Goal: Task Accomplishment & Management: Manage account settings

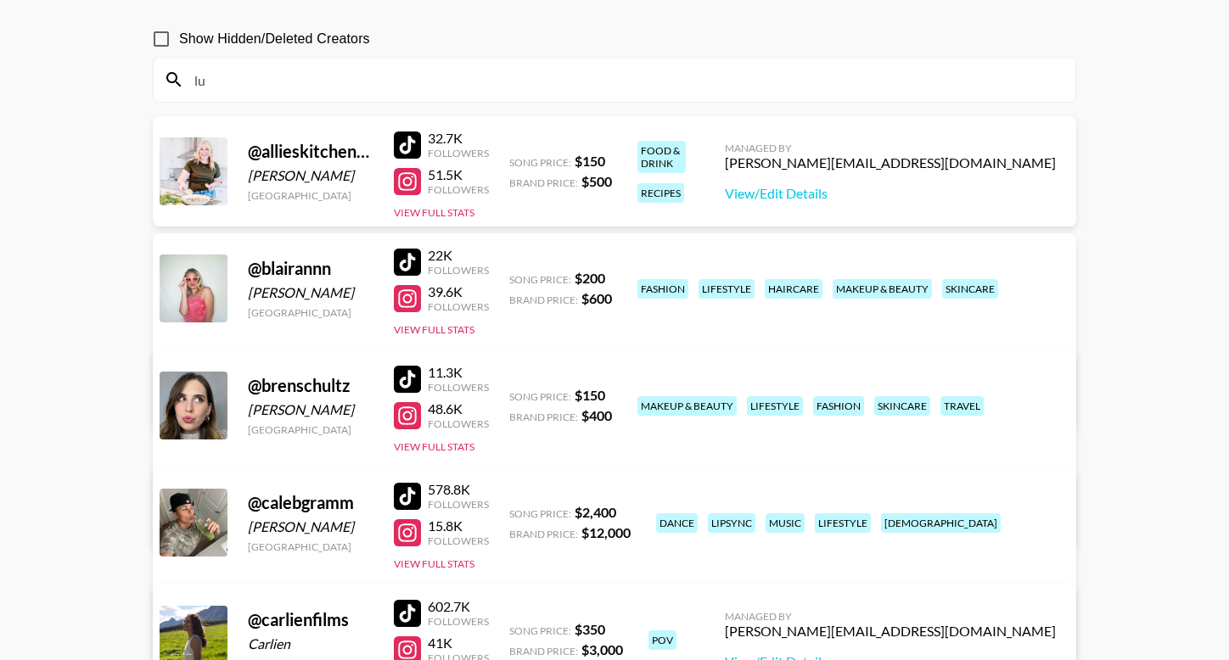
scroll to position [122, 0]
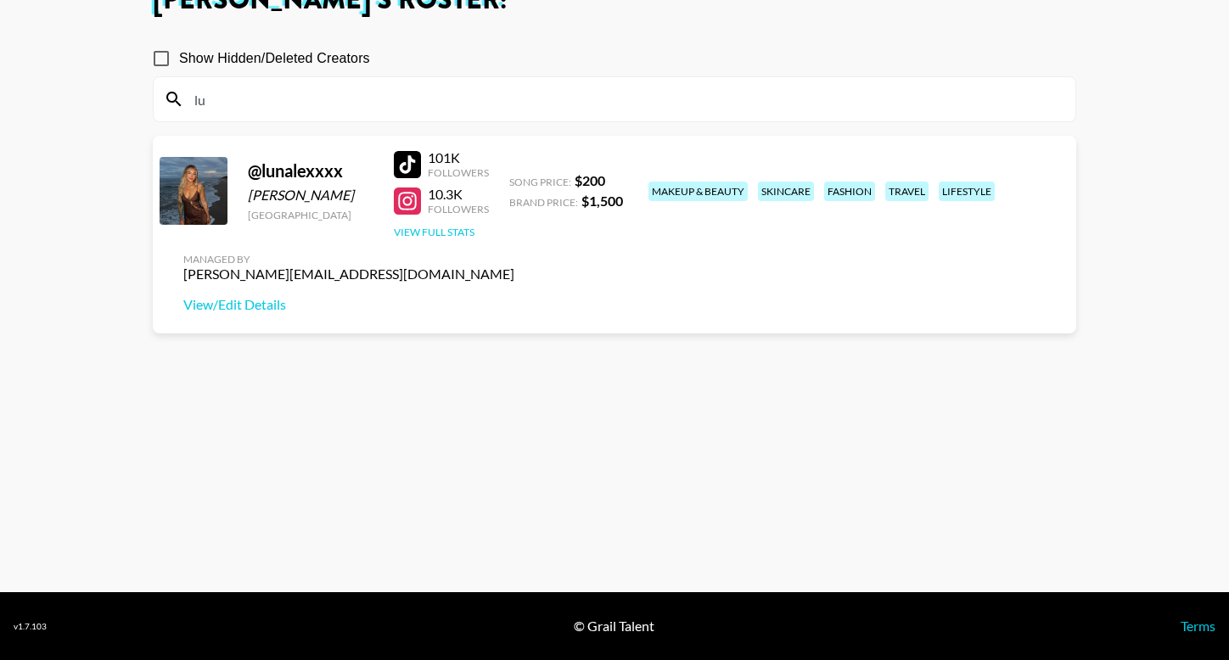
type input "lu"
click at [440, 234] on button "View Full Stats" at bounding box center [434, 232] width 81 height 13
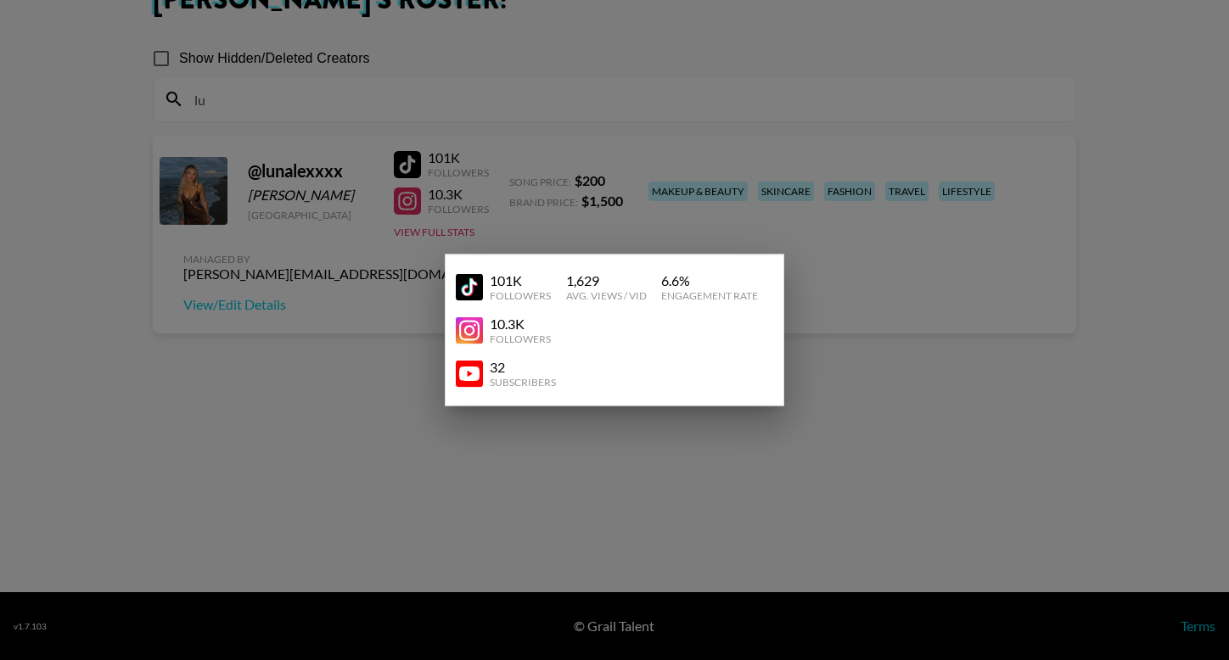
click at [323, 125] on div at bounding box center [614, 330] width 1229 height 660
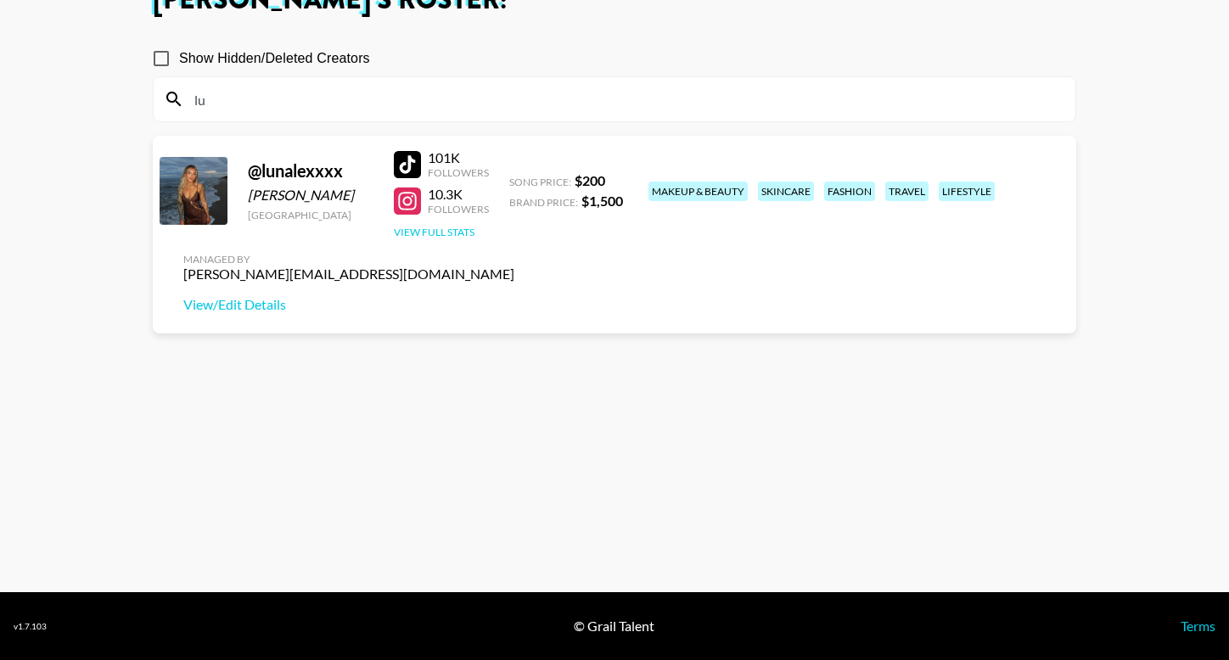
scroll to position [0, 0]
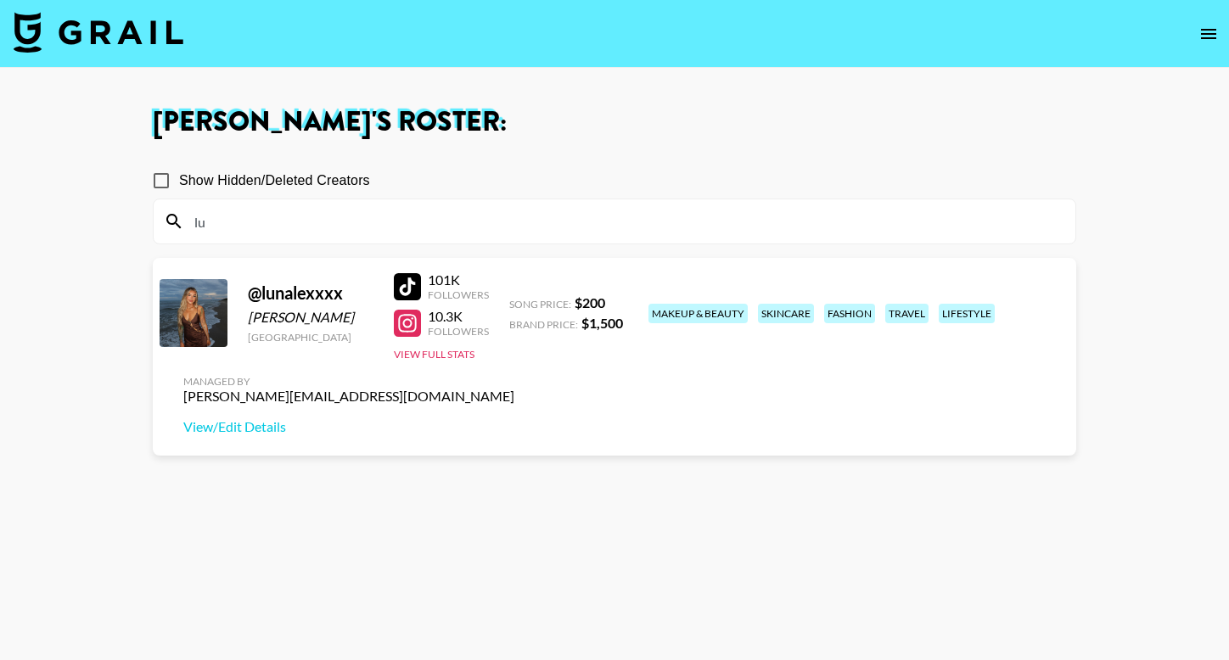
click at [92, 36] on img at bounding box center [99, 32] width 170 height 41
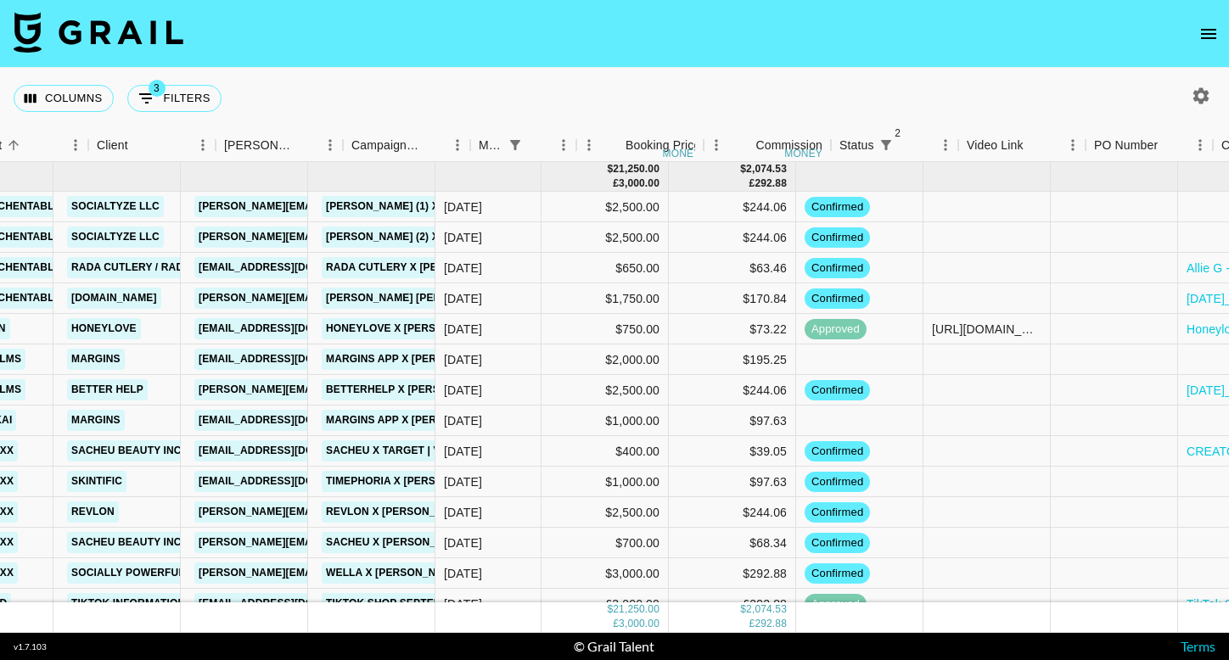
scroll to position [0, 613]
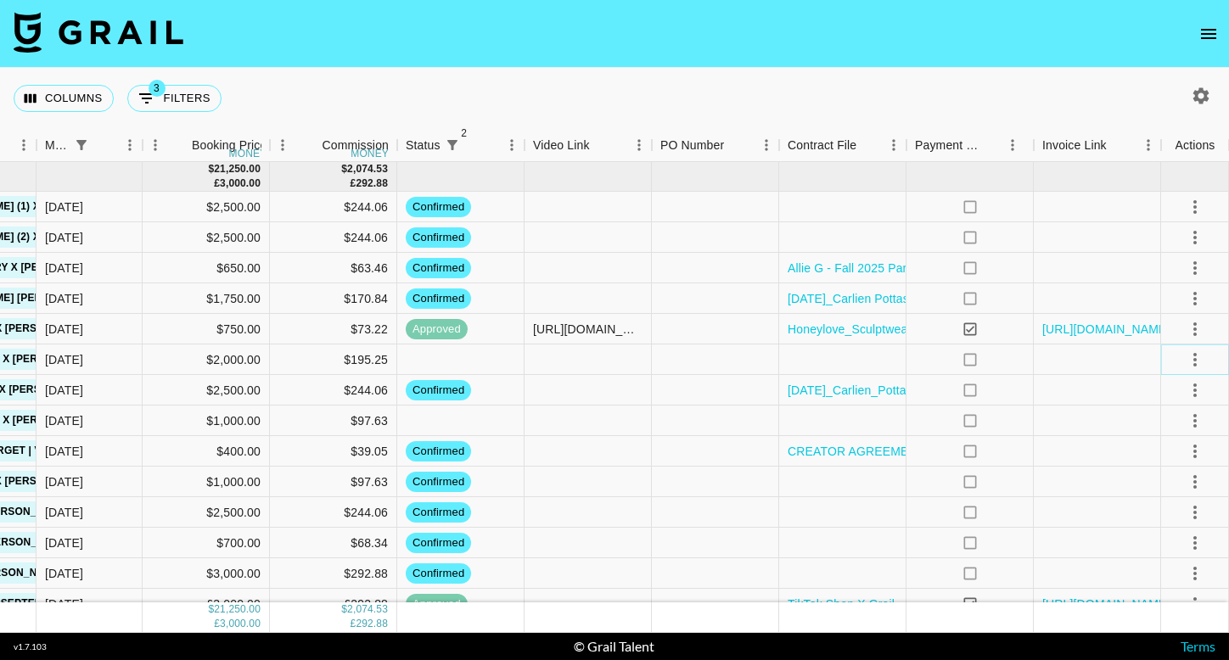
click at [1197, 367] on icon "select merge strategy" at bounding box center [1195, 360] width 20 height 20
click at [1184, 429] on li "Decline" at bounding box center [1173, 427] width 110 height 31
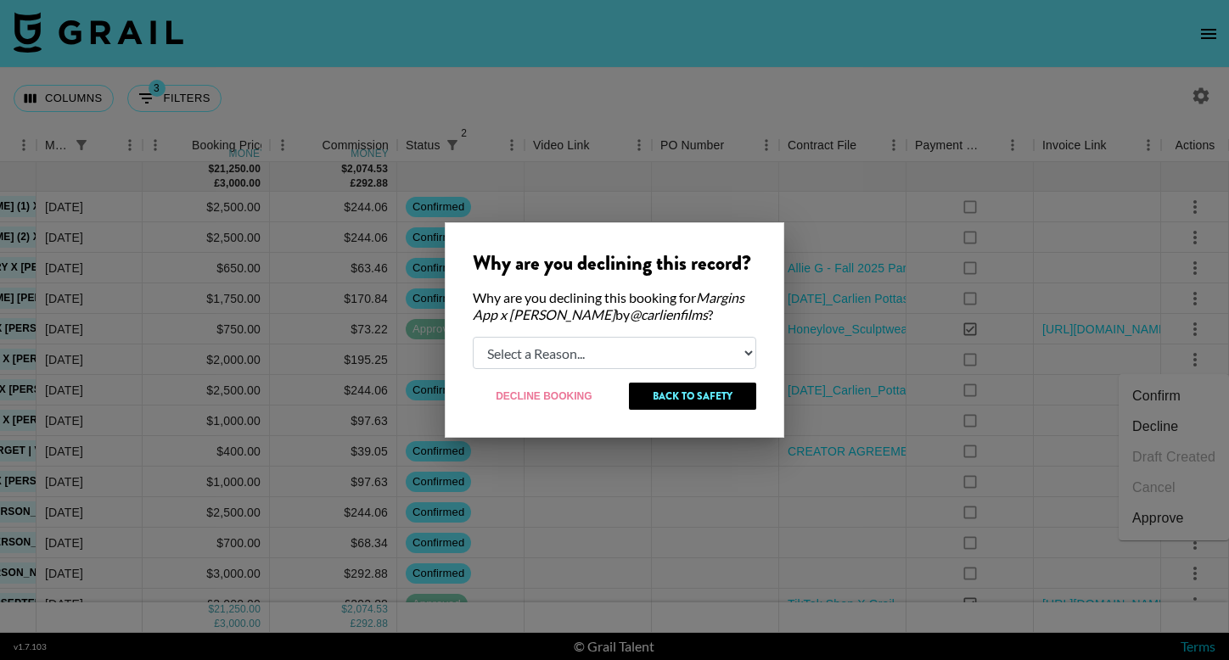
click at [671, 362] on select "Select a Reason... Relogging this deal due to a data issue The [PERSON_NAME] ca…" at bounding box center [614, 353] width 283 height 32
select select "booker_cancel"
click at [473, 337] on select "Select a Reason... Relogging this deal due to a data issue The [PERSON_NAME] ca…" at bounding box center [614, 353] width 283 height 32
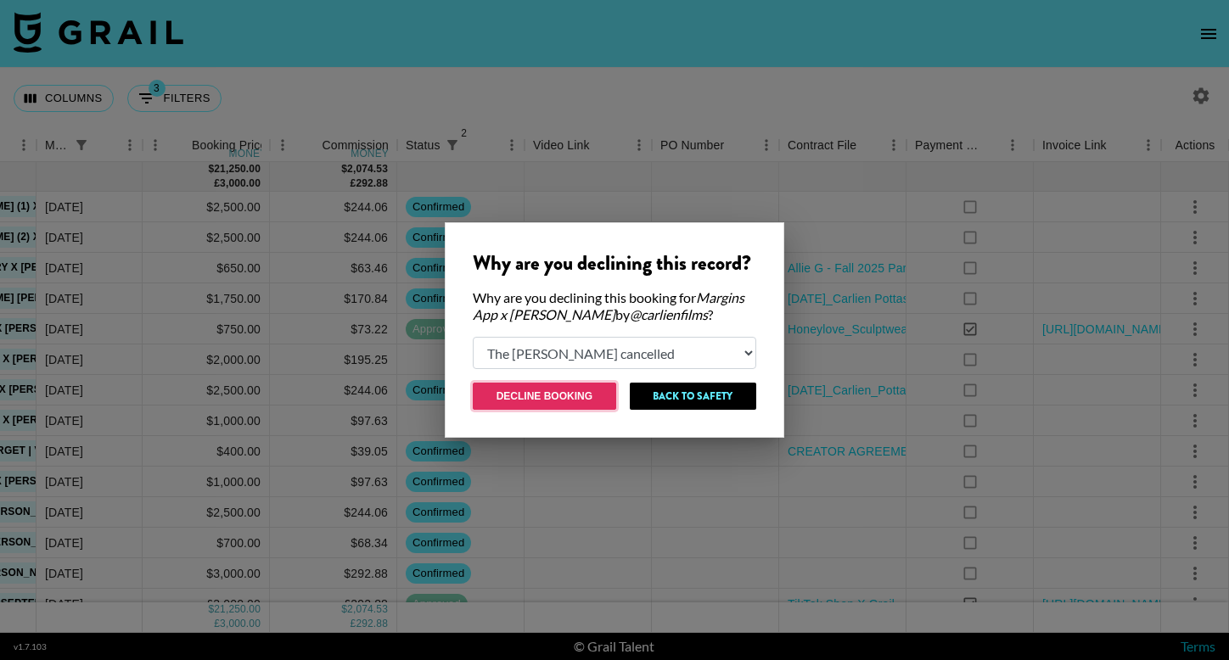
click at [546, 395] on button "Decline Booking" at bounding box center [544, 396] width 143 height 27
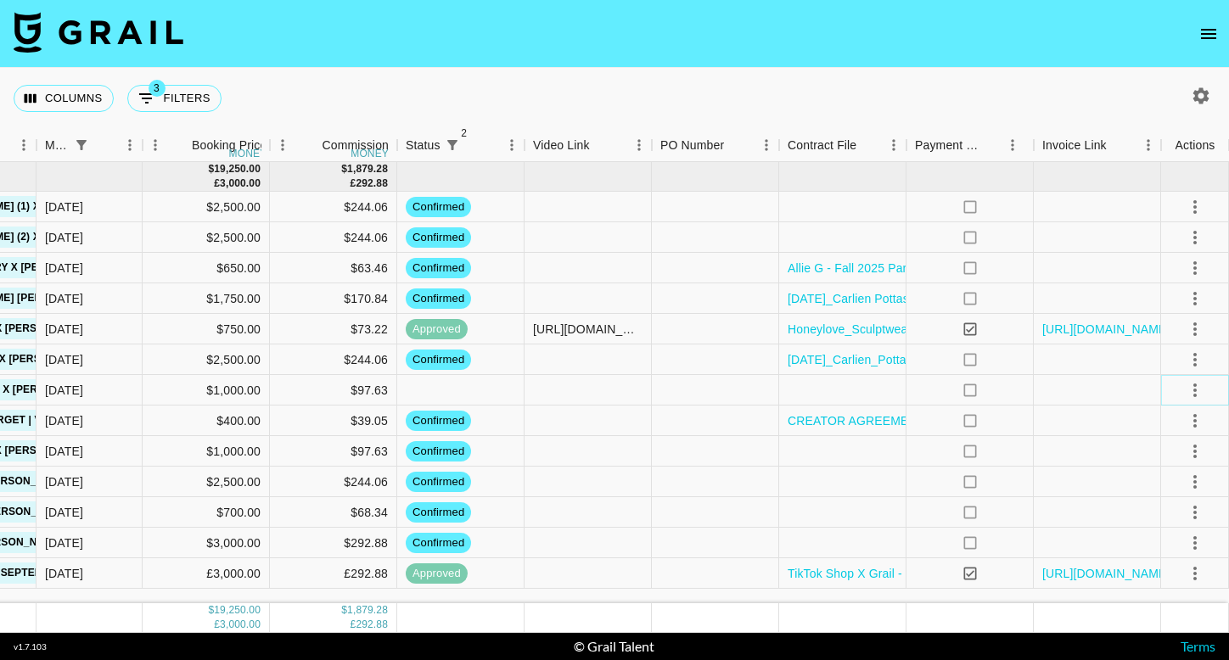
click at [1185, 391] on icon "select merge strategy" at bounding box center [1195, 390] width 20 height 20
click at [1171, 452] on li "Decline" at bounding box center [1173, 457] width 110 height 31
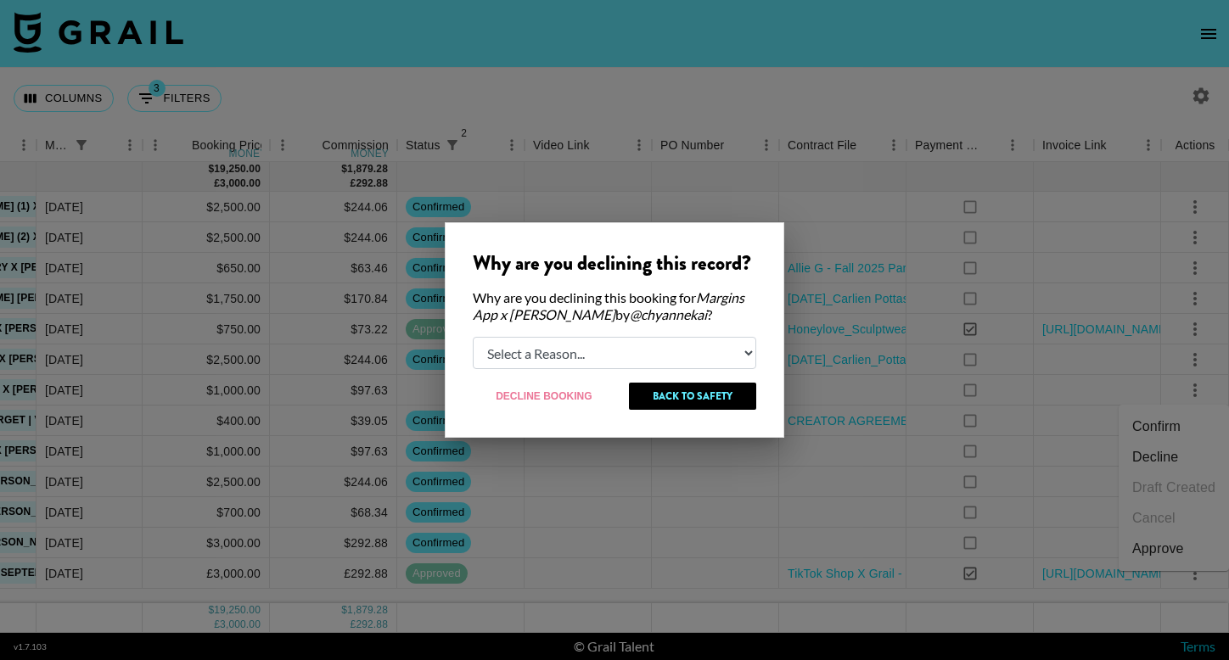
click at [591, 342] on select "Select a Reason... Relogging this deal due to a data issue The [PERSON_NAME] ca…" at bounding box center [614, 353] width 283 height 32
select select "booker_cancel"
click at [473, 337] on select "Select a Reason... Relogging this deal due to a data issue The [PERSON_NAME] ca…" at bounding box center [614, 353] width 283 height 32
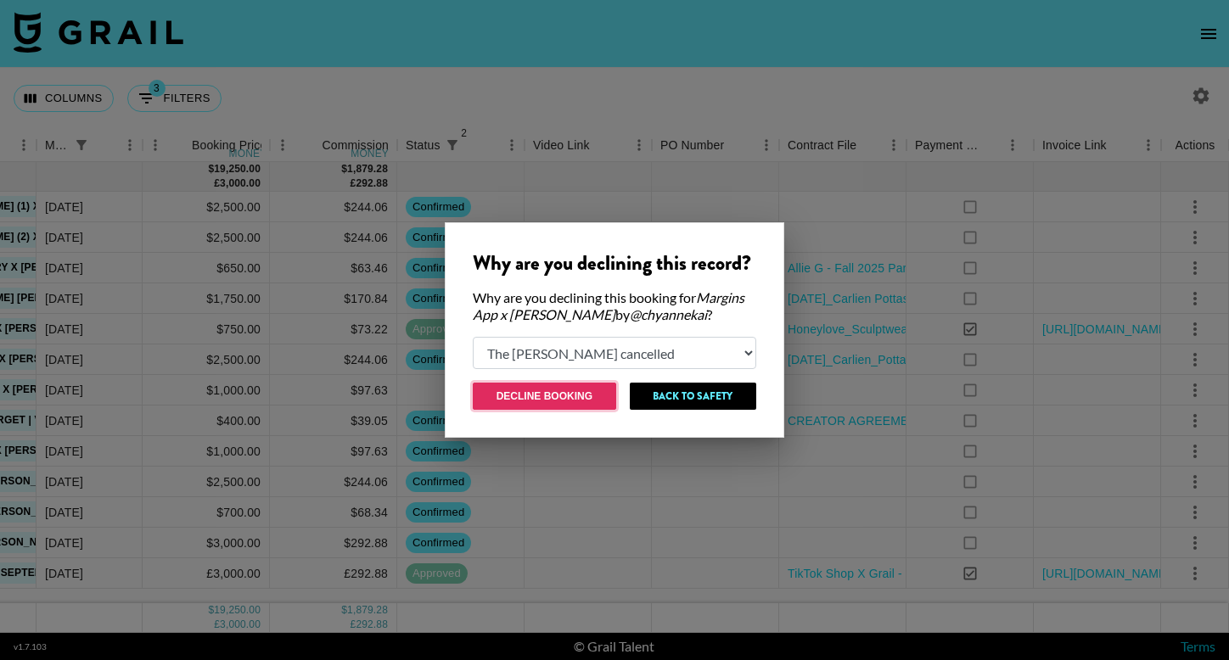
click at [552, 397] on button "Decline Booking" at bounding box center [544, 396] width 143 height 27
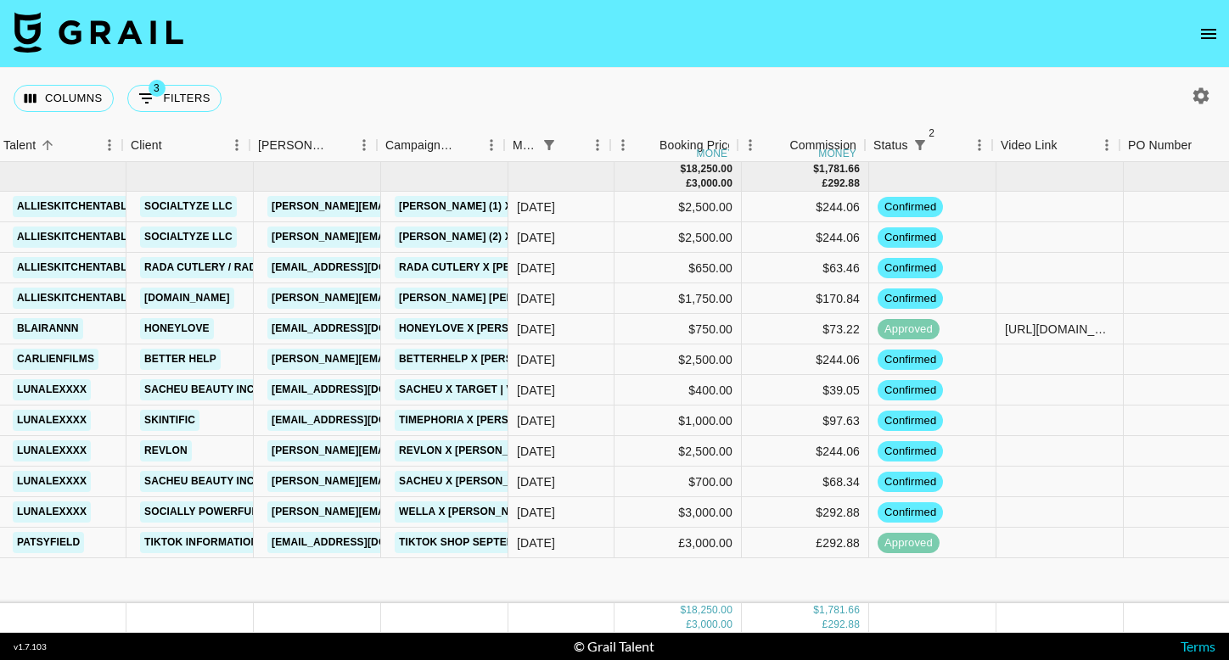
scroll to position [0, 145]
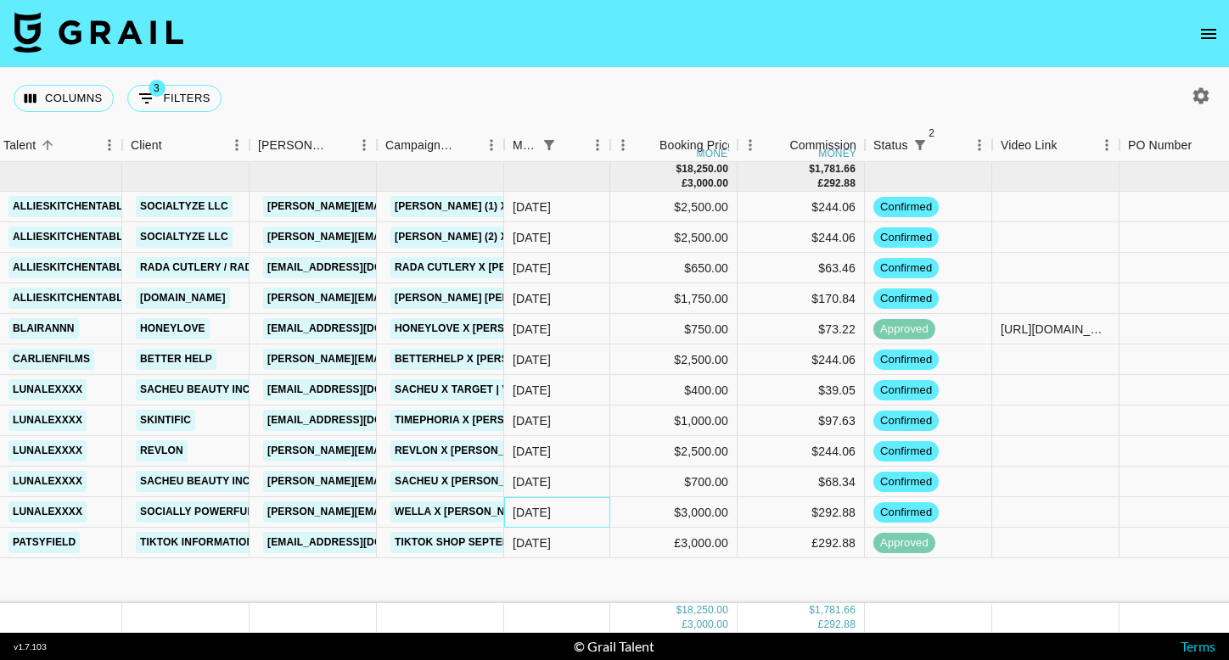
click at [550, 507] on div "[DATE]" at bounding box center [532, 512] width 38 height 17
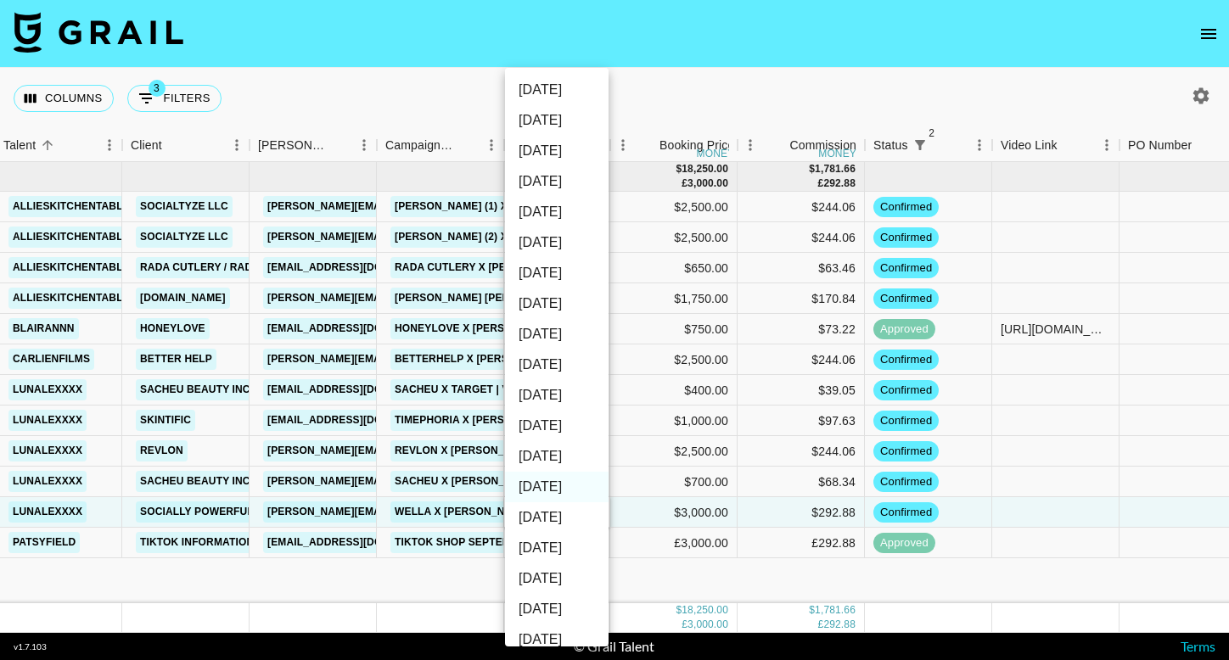
click at [567, 462] on li "[DATE]" at bounding box center [557, 456] width 104 height 31
type input "[DATE]"
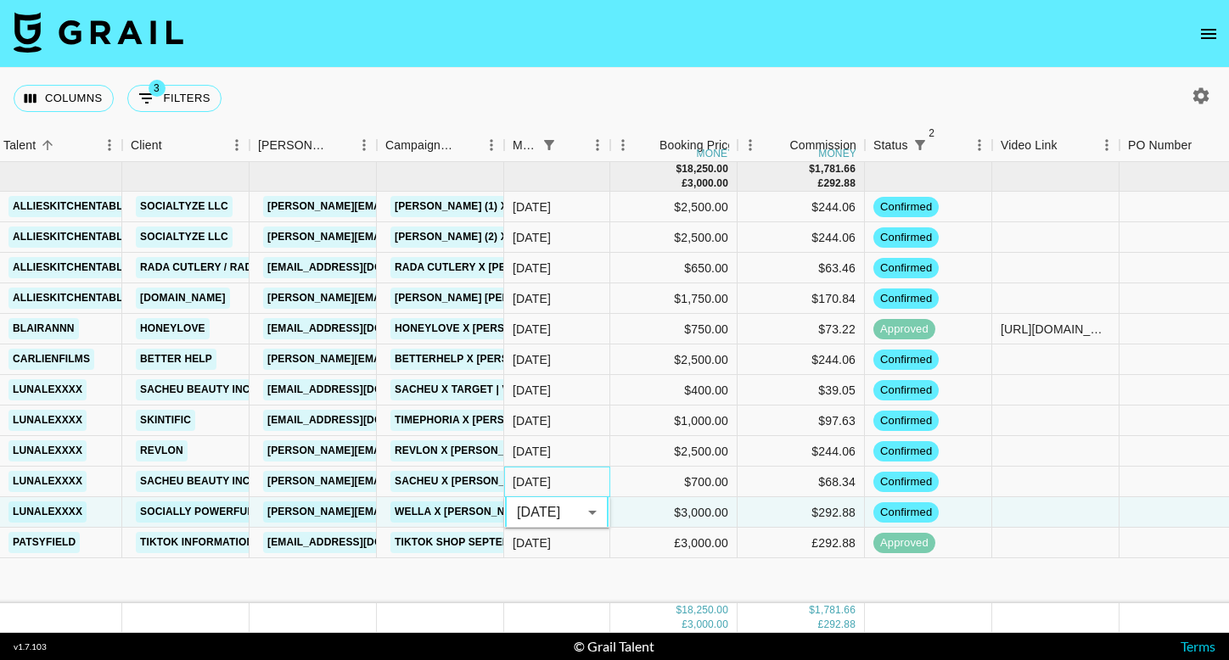
click at [555, 483] on div "[DATE]" at bounding box center [557, 482] width 106 height 31
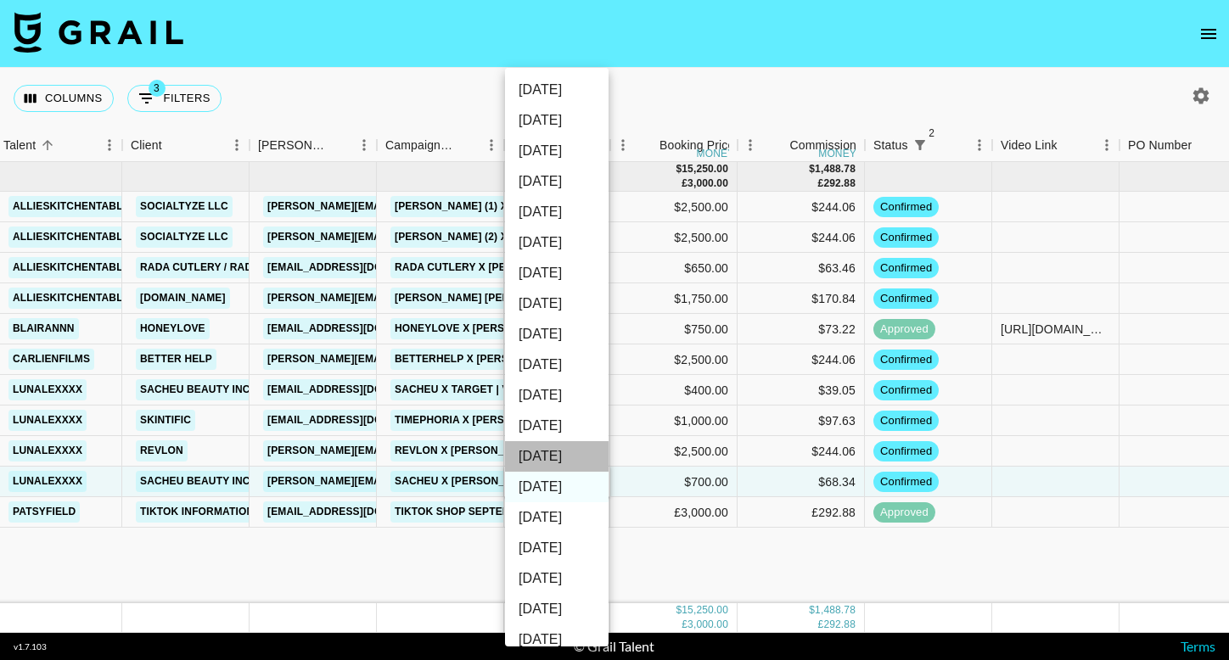
click at [560, 452] on li "[DATE]" at bounding box center [557, 456] width 104 height 31
type input "[DATE]"
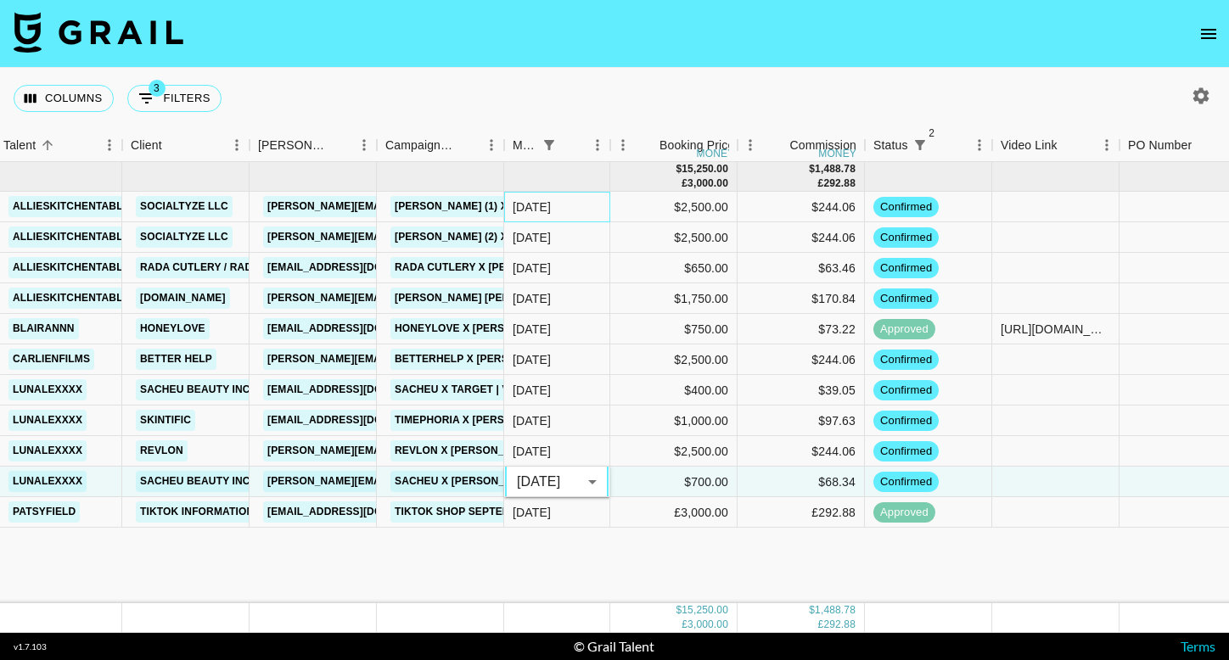
click at [565, 211] on div "[DATE]" at bounding box center [557, 207] width 106 height 31
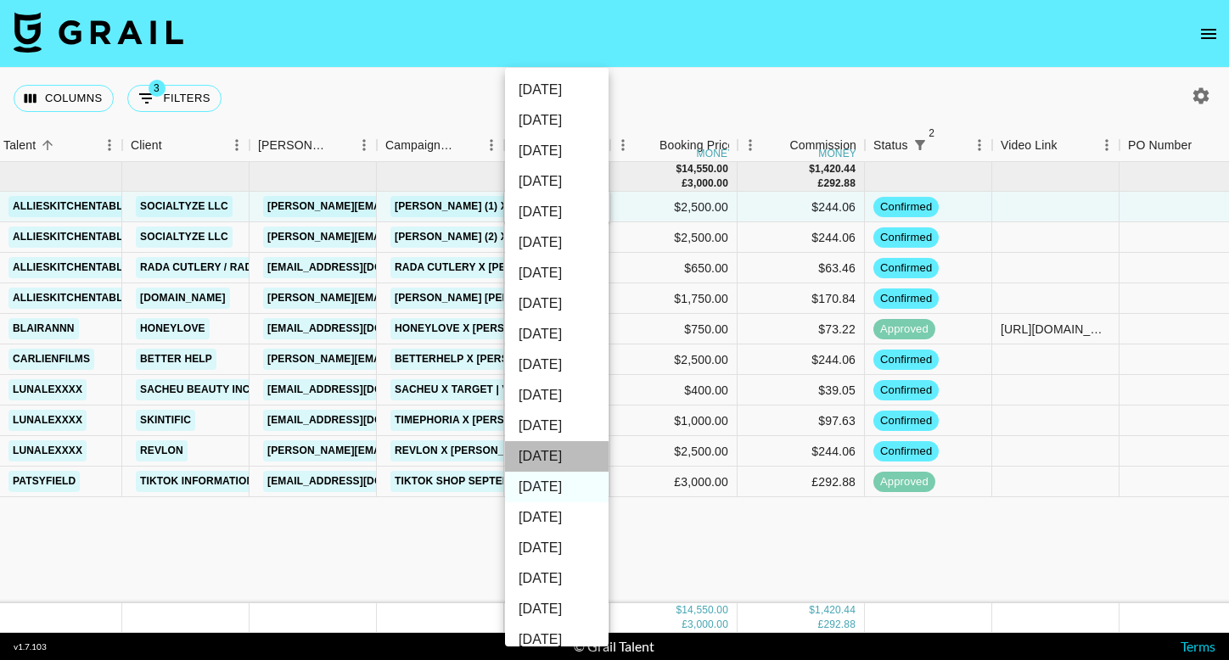
click at [546, 457] on li "[DATE]" at bounding box center [557, 456] width 104 height 31
type input "[DATE]"
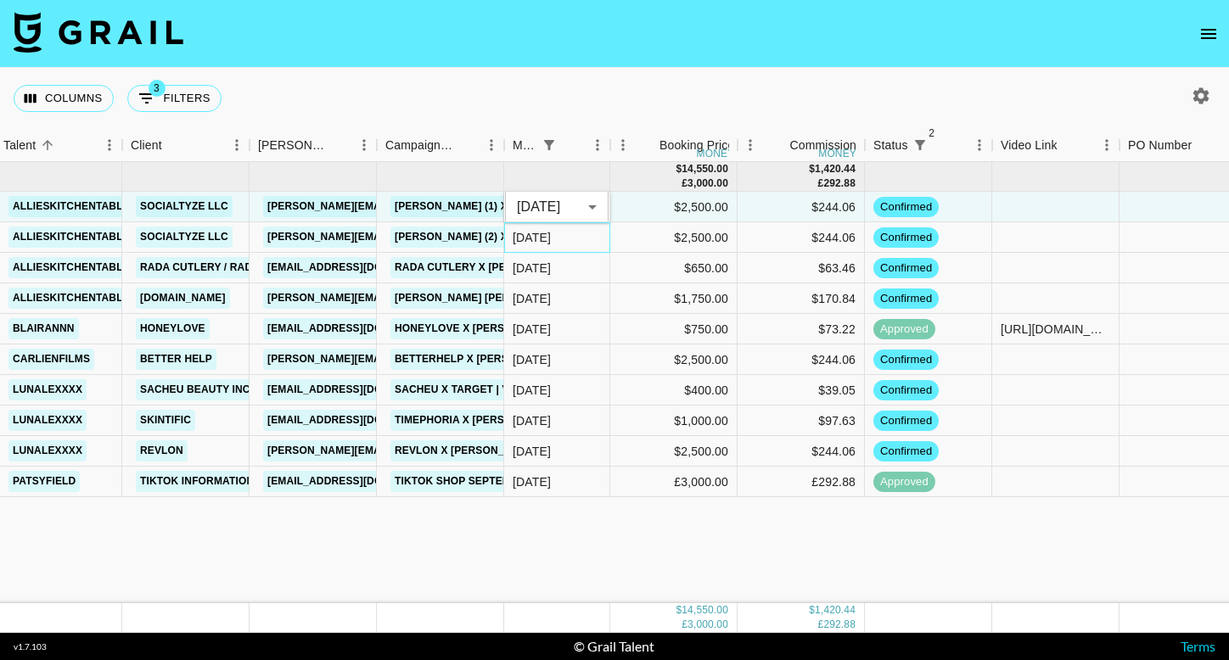
click at [571, 233] on div "[DATE]" at bounding box center [557, 237] width 106 height 31
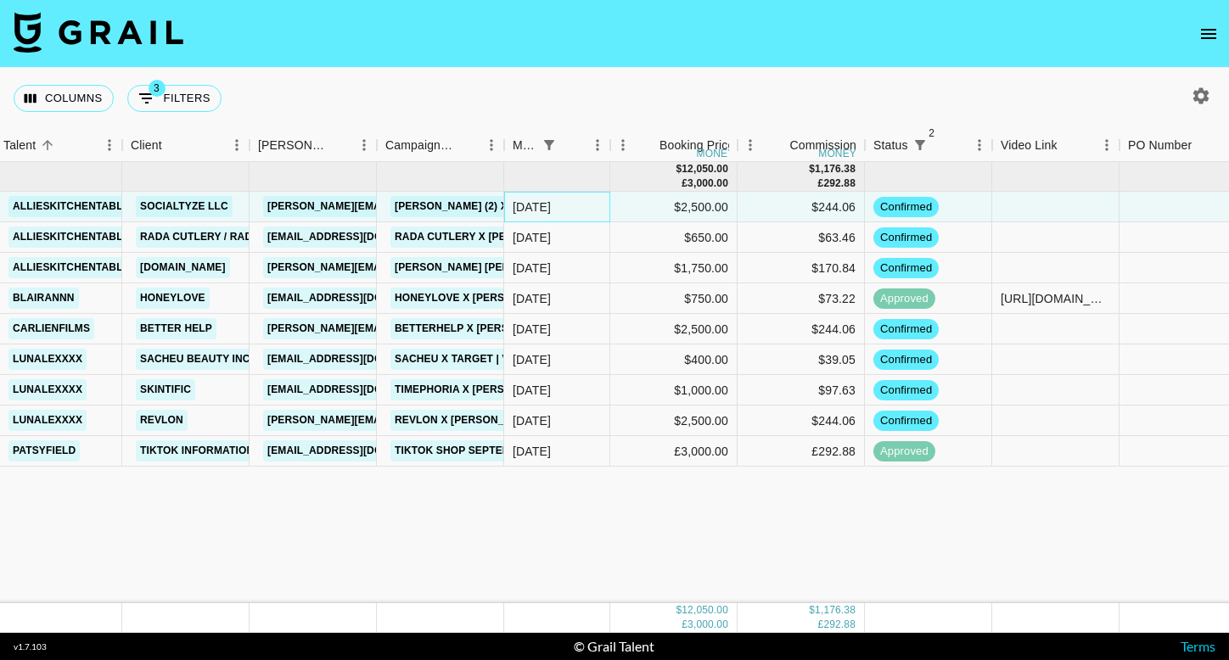
click at [562, 206] on div "[DATE]" at bounding box center [557, 207] width 106 height 31
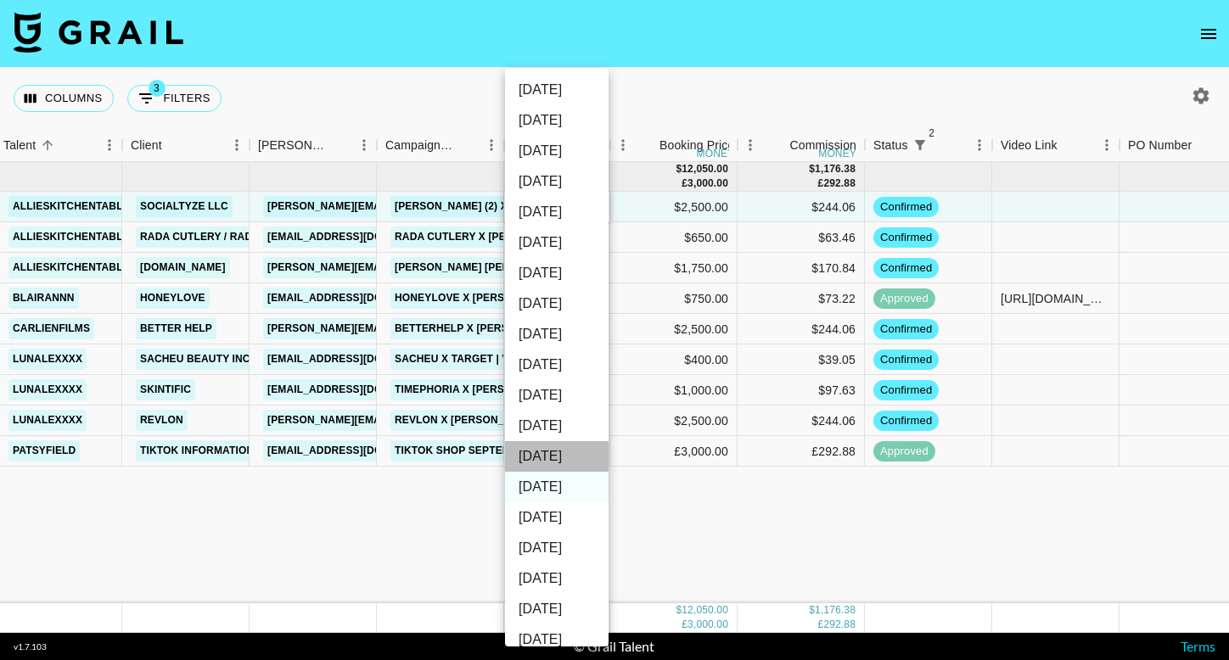
click at [558, 465] on li "[DATE]" at bounding box center [557, 456] width 104 height 31
type input "[DATE]"
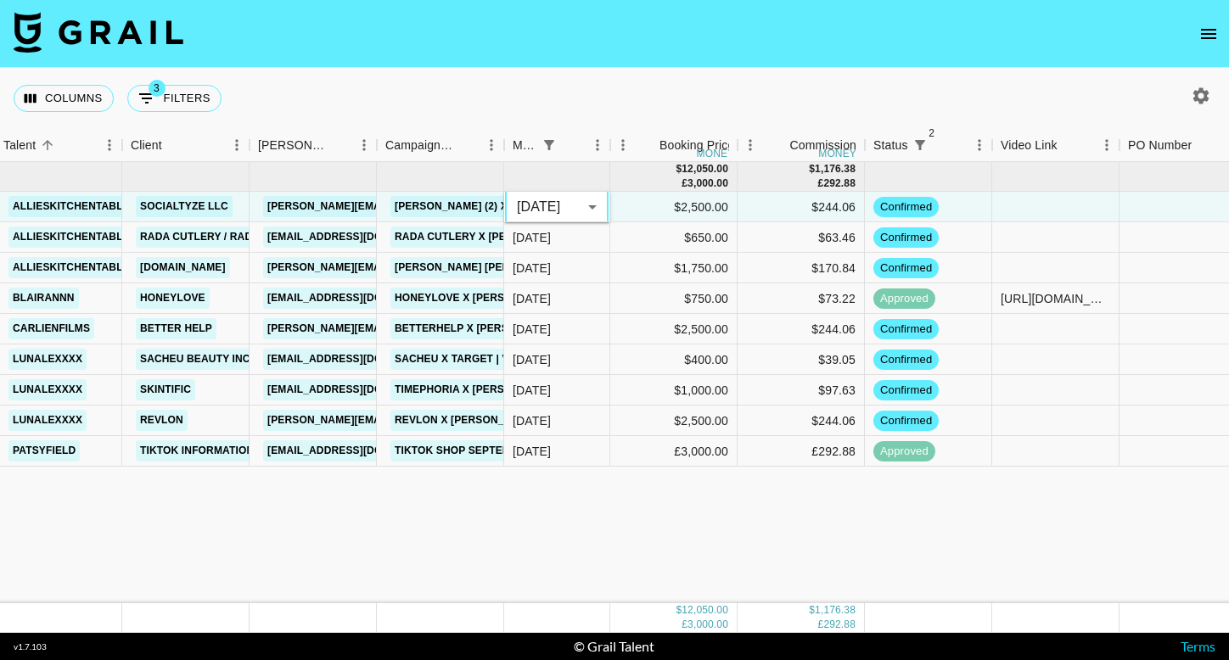
click at [552, 568] on div "[DATE] ( 9 ) $ 12,050.00 £ 3,000.00 $ 1,176.38 £ 292.88 allieskitchentable Soci…" at bounding box center [775, 382] width 1841 height 441
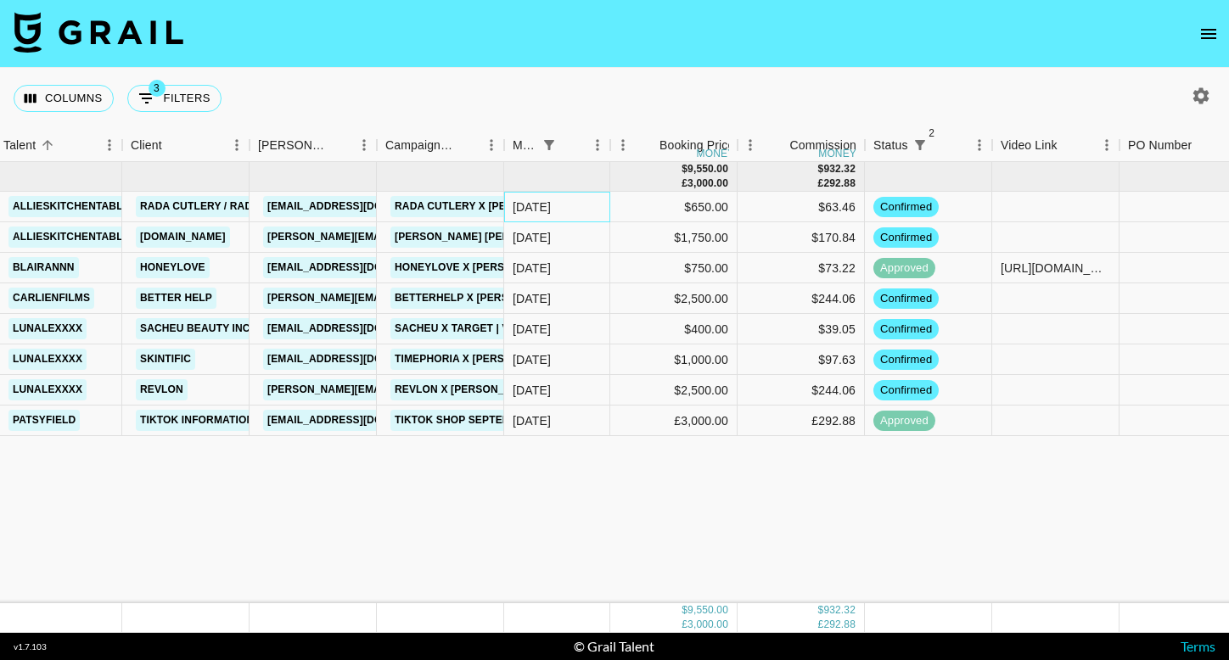
click at [577, 201] on div "[DATE]" at bounding box center [557, 207] width 106 height 31
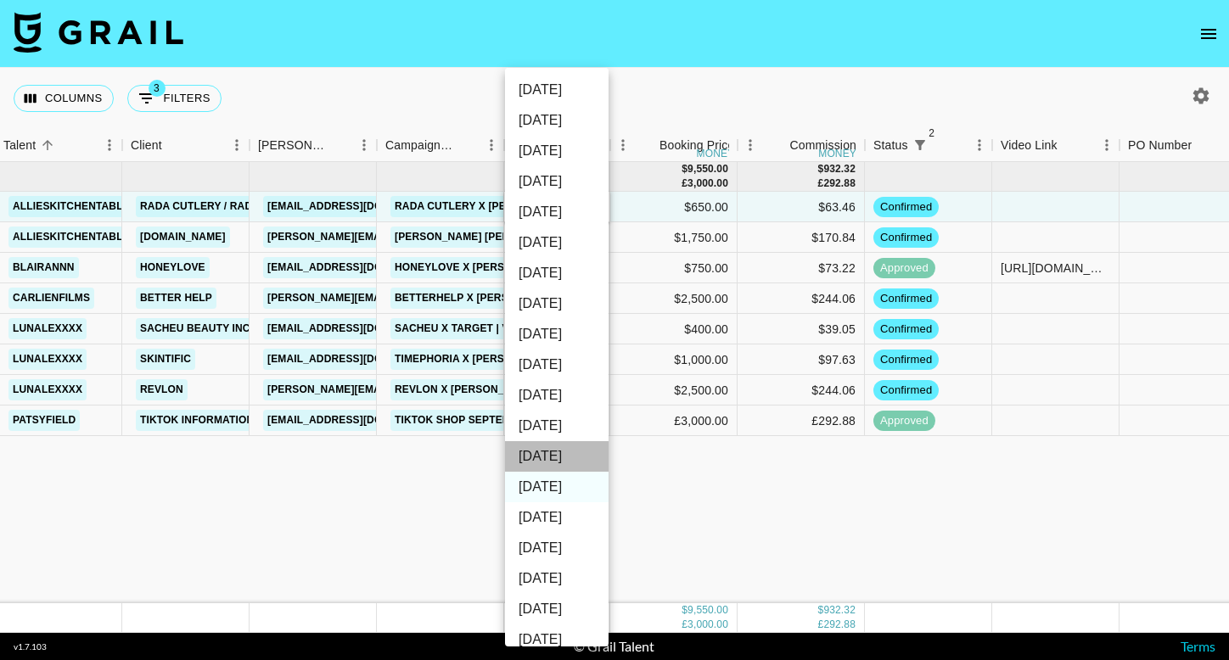
click at [569, 448] on li "[DATE]" at bounding box center [557, 456] width 104 height 31
type input "[DATE]"
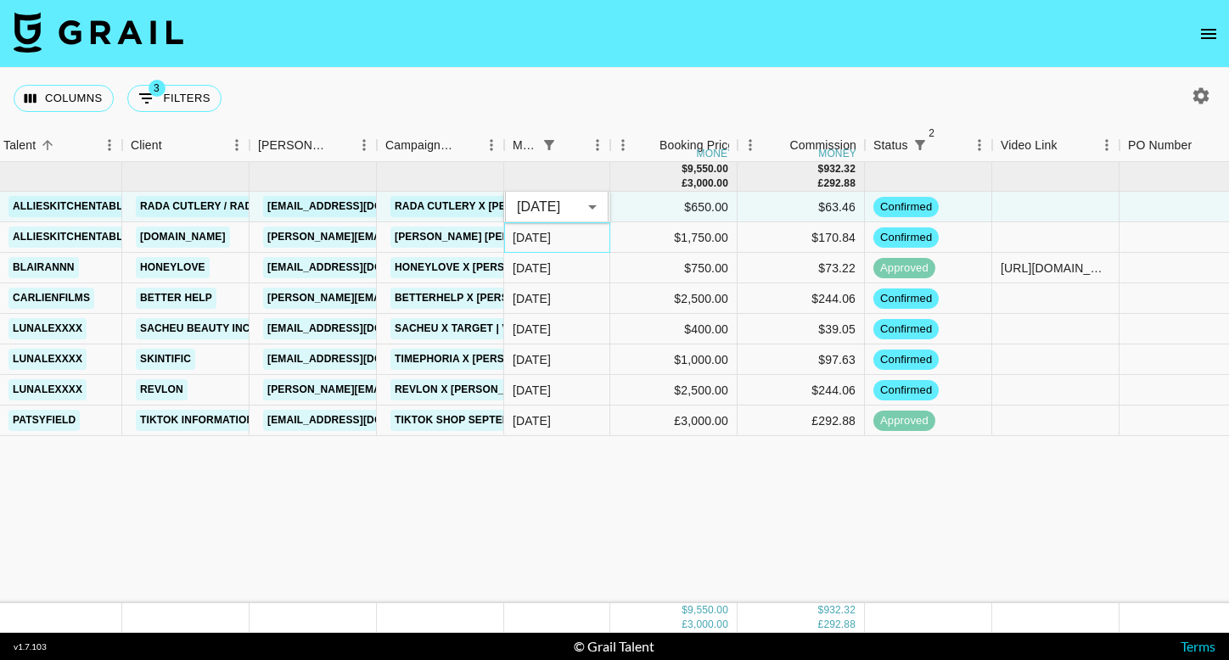
click at [560, 238] on div "[DATE]" at bounding box center [557, 237] width 106 height 31
click at [556, 222] on div "[DATE]" at bounding box center [557, 237] width 106 height 31
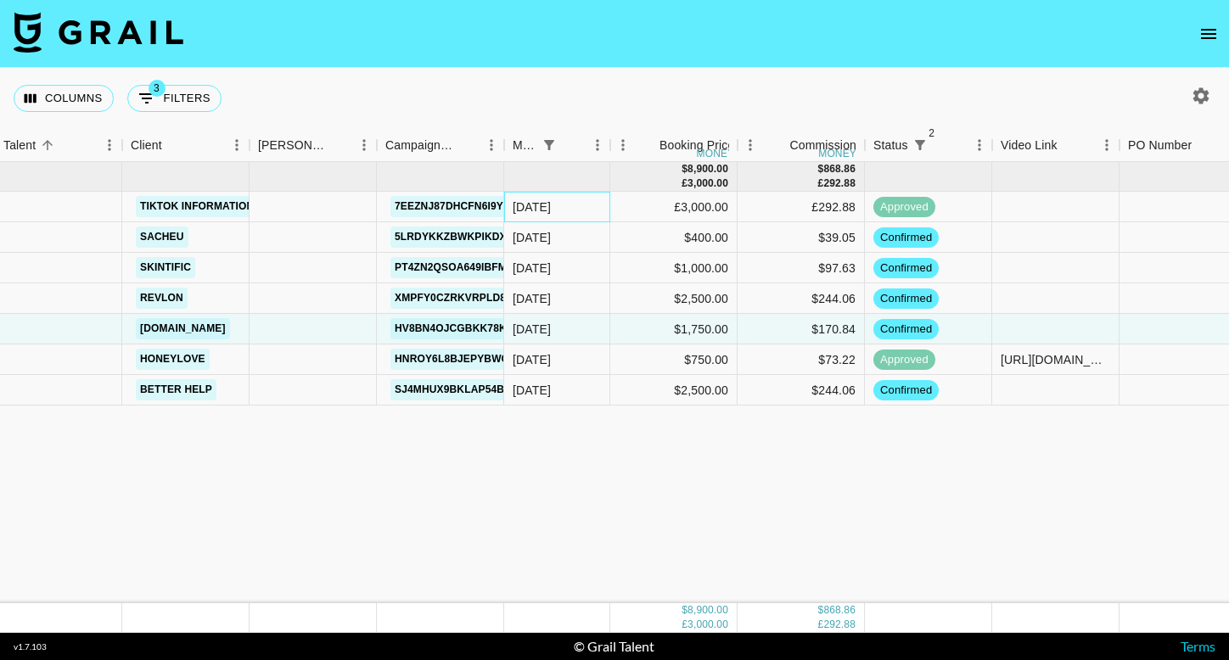
click at [556, 193] on div "[DATE]" at bounding box center [557, 207] width 106 height 31
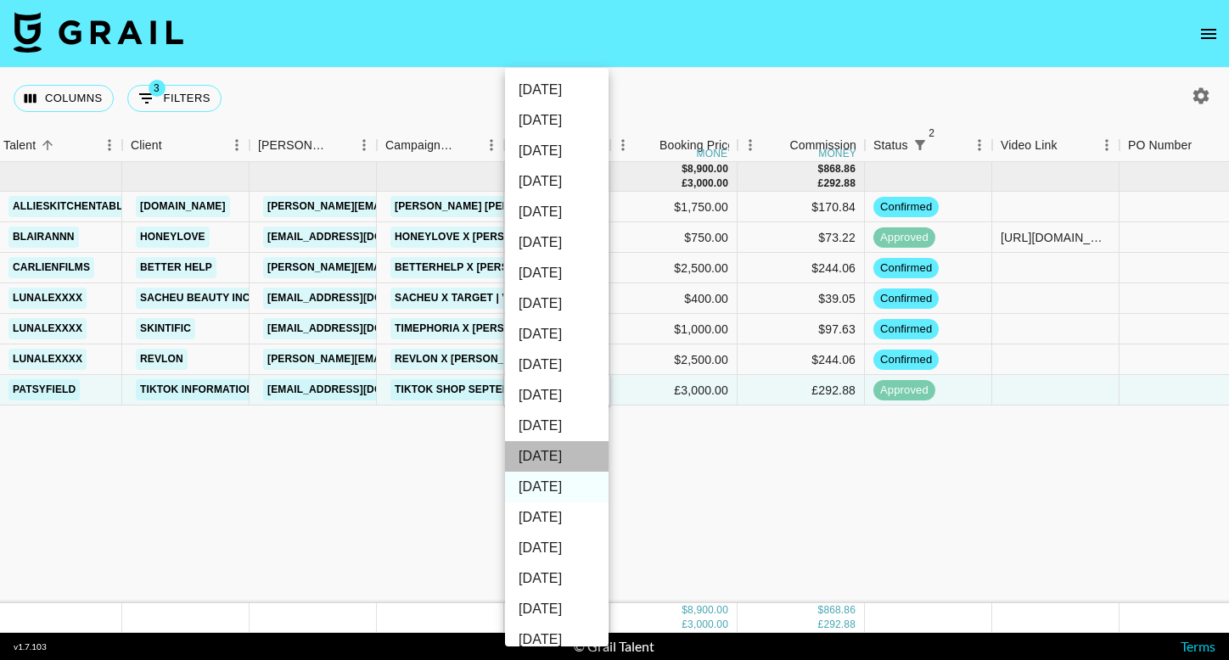
click at [566, 451] on li "[DATE]" at bounding box center [557, 456] width 104 height 31
type input "[DATE]"
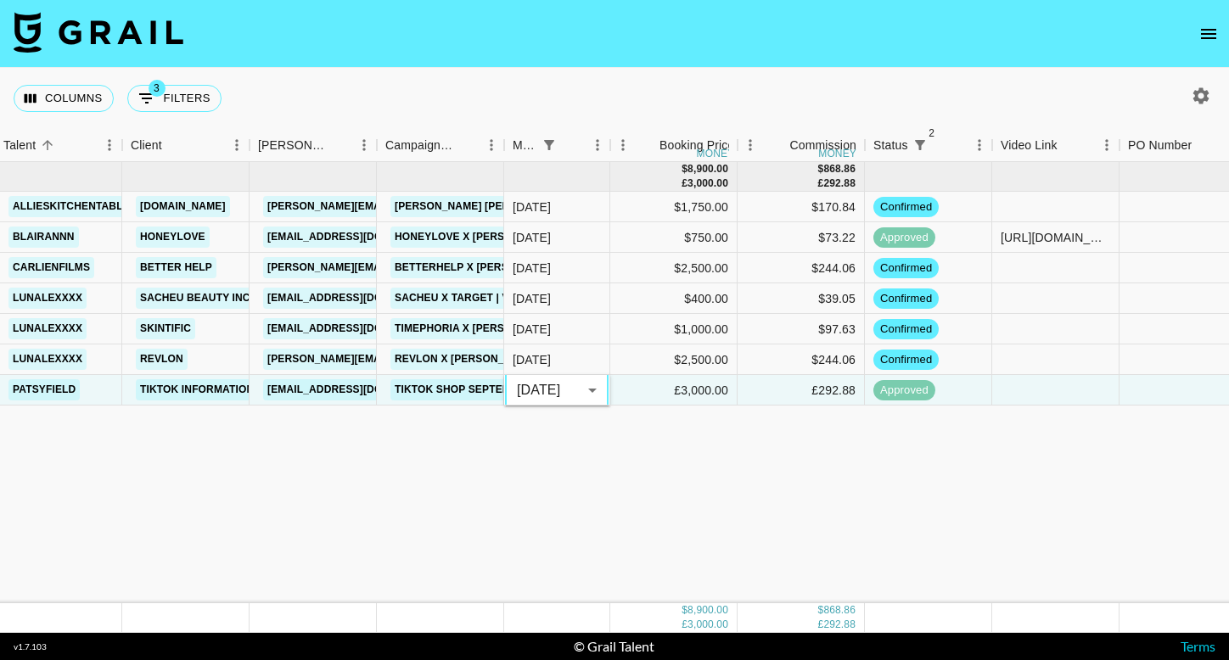
click at [509, 551] on div "[DATE] ( 7 ) $ 8,900.00 £ 3,000.00 $ 868.86 £ 292.88 allieskitchentable [DOMAIN…" at bounding box center [775, 382] width 1841 height 441
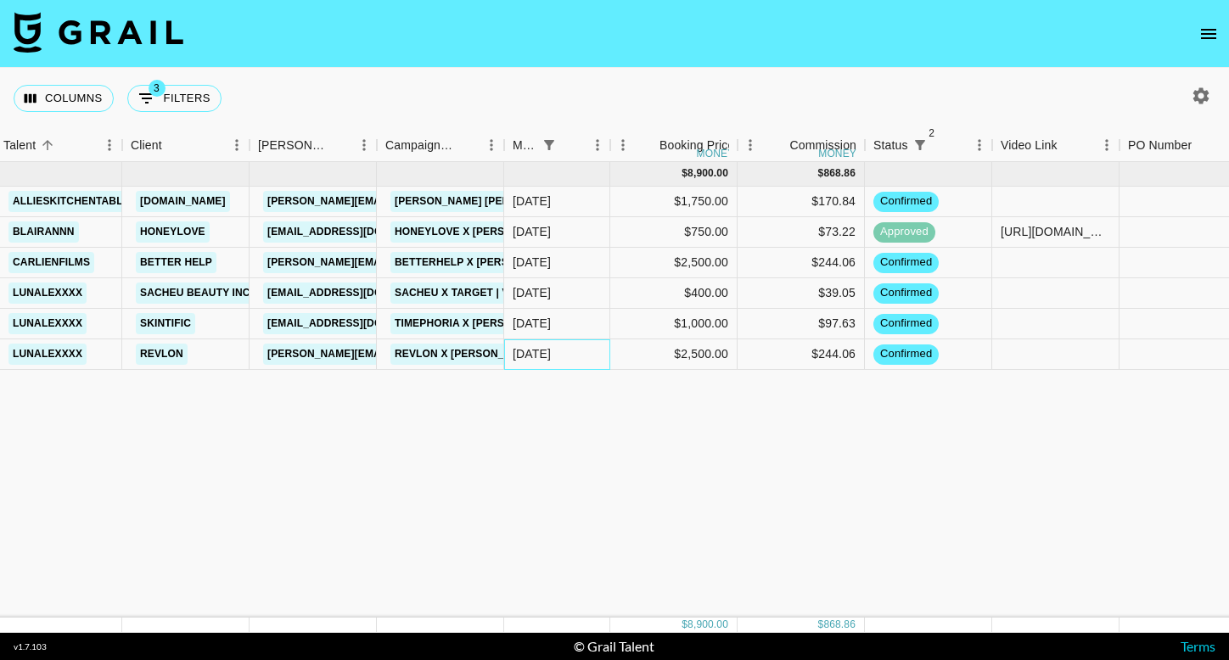
click at [550, 355] on div "[DATE]" at bounding box center [532, 353] width 38 height 17
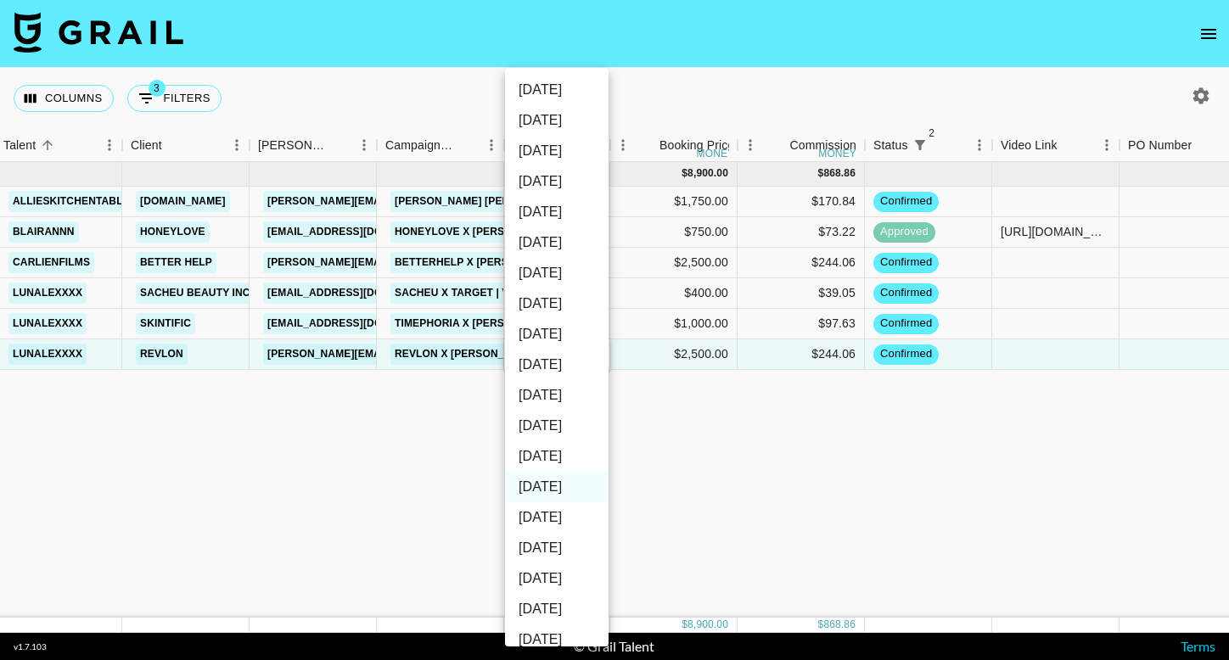
click at [571, 455] on li "[DATE]" at bounding box center [557, 456] width 104 height 31
type input "[DATE]"
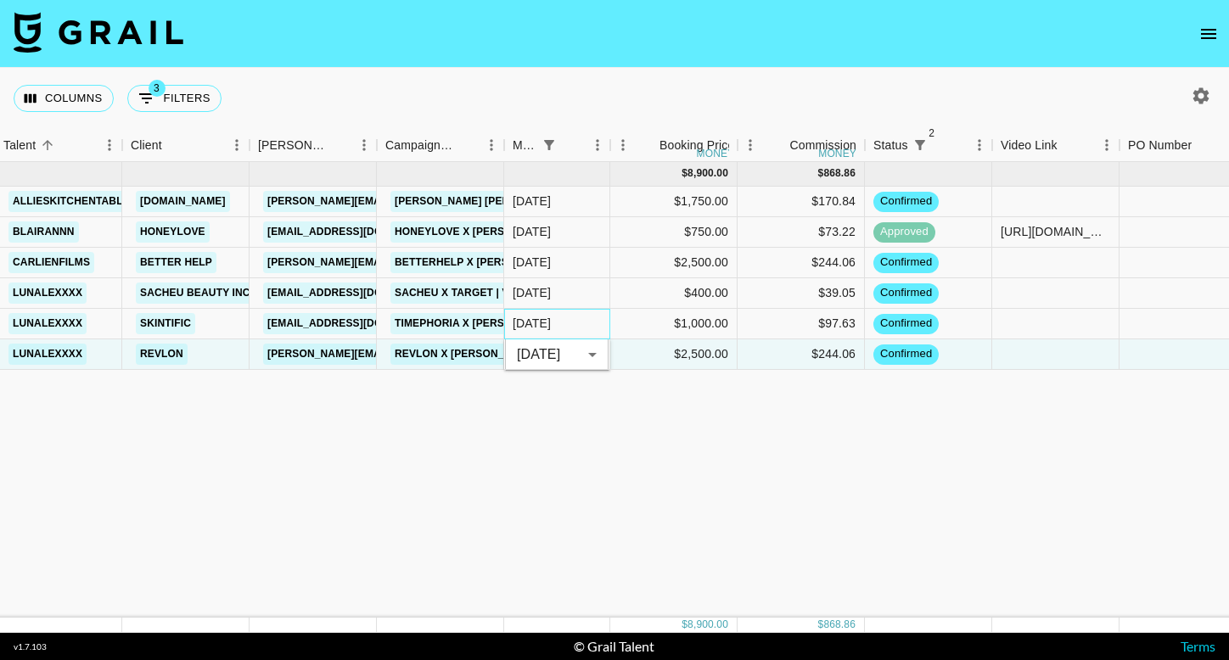
click at [557, 322] on div "[DATE]" at bounding box center [557, 324] width 106 height 31
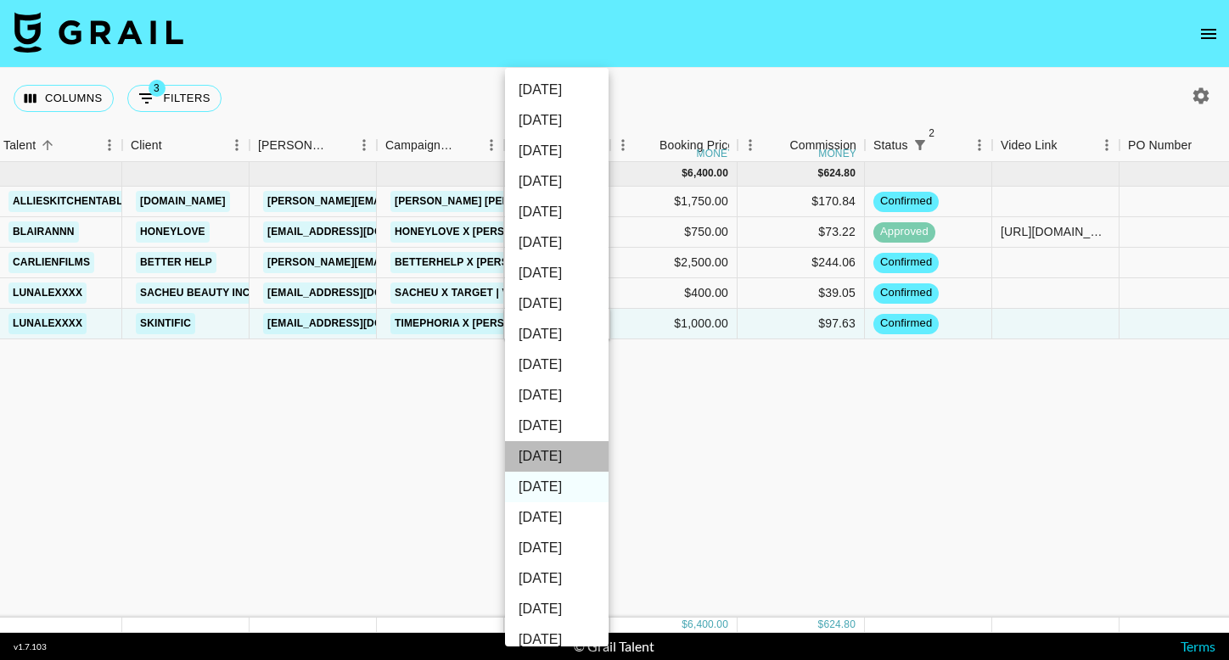
click at [566, 460] on li "[DATE]" at bounding box center [557, 456] width 104 height 31
type input "[DATE]"
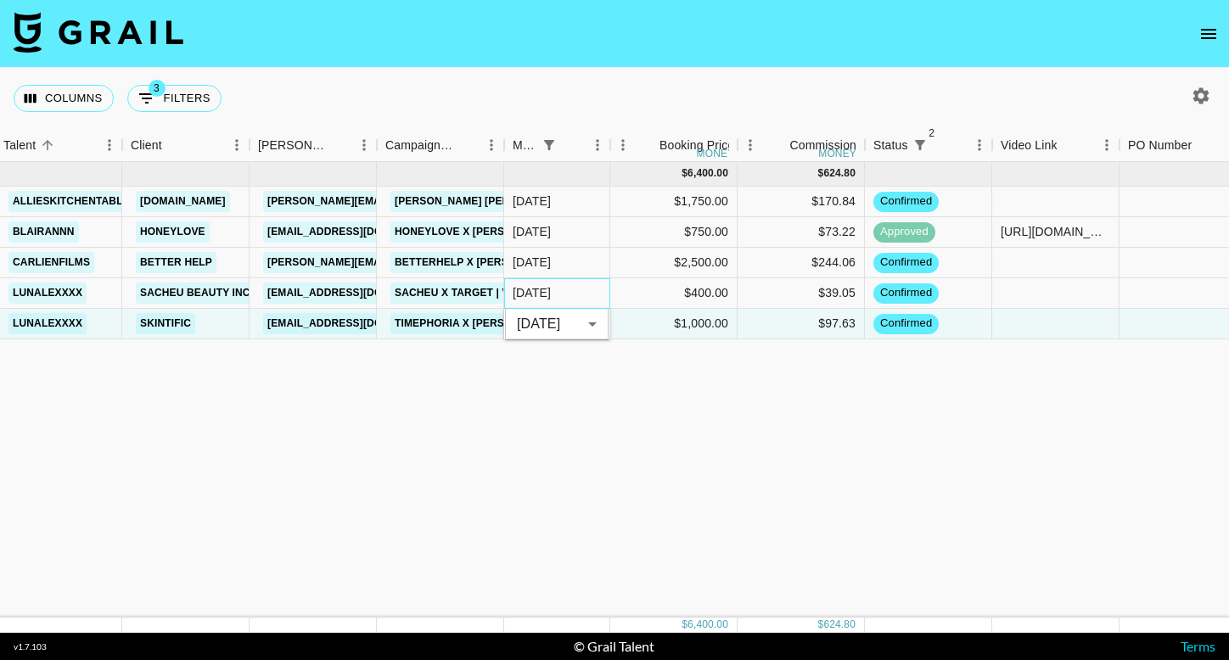
click at [566, 290] on div "[DATE]" at bounding box center [557, 293] width 106 height 31
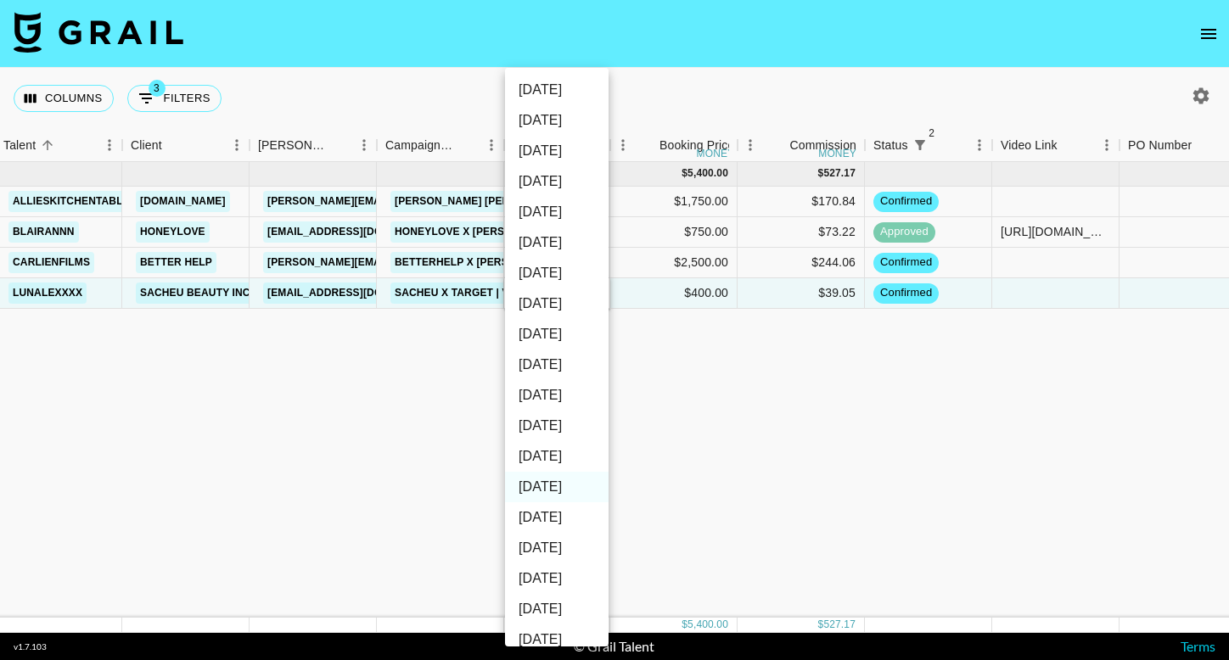
click at [563, 450] on li "[DATE]" at bounding box center [557, 456] width 104 height 31
type input "[DATE]"
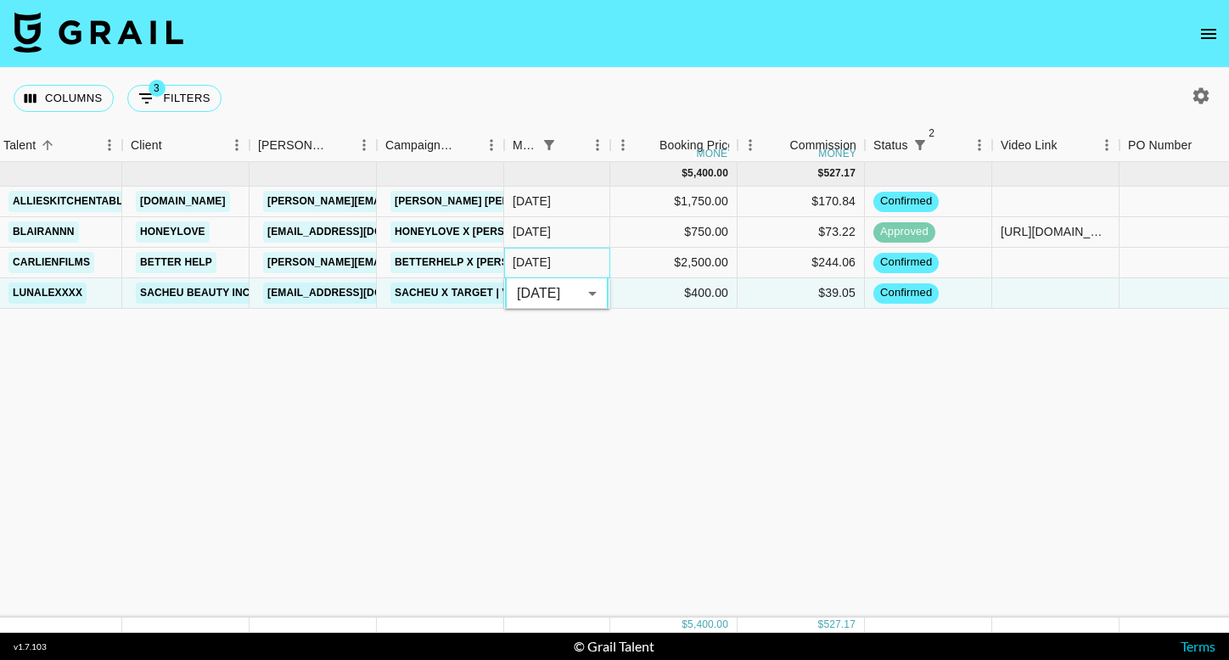
click at [557, 265] on div "[DATE]" at bounding box center [557, 263] width 106 height 31
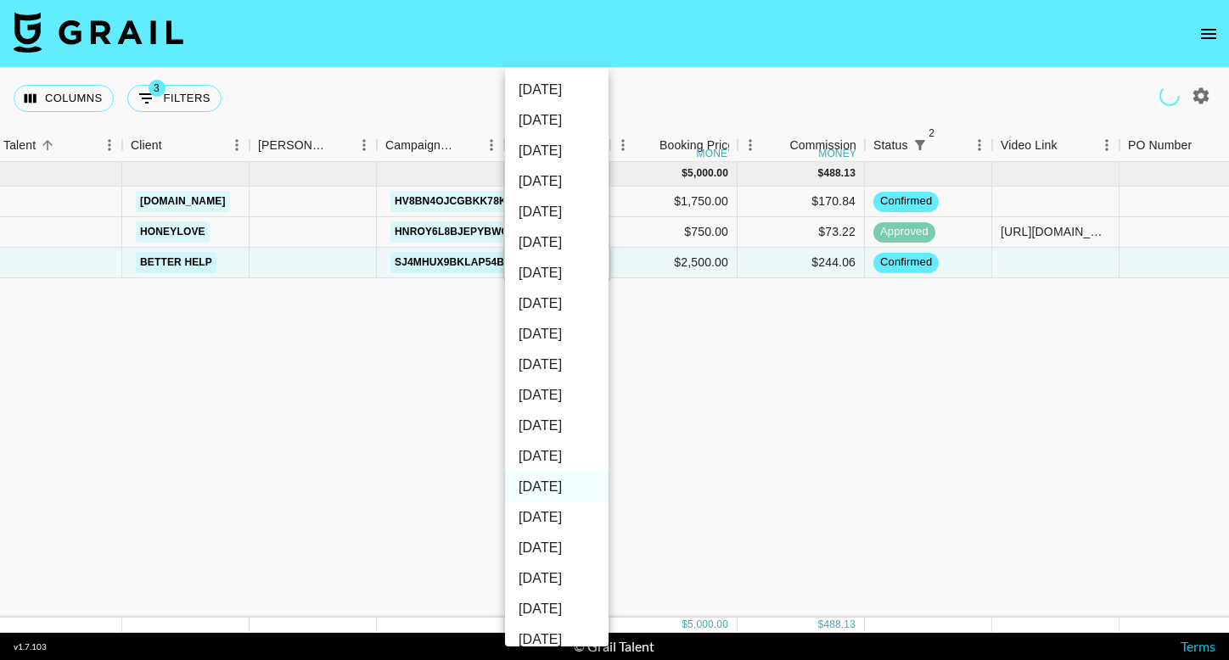
click at [565, 449] on li "[DATE]" at bounding box center [557, 456] width 104 height 31
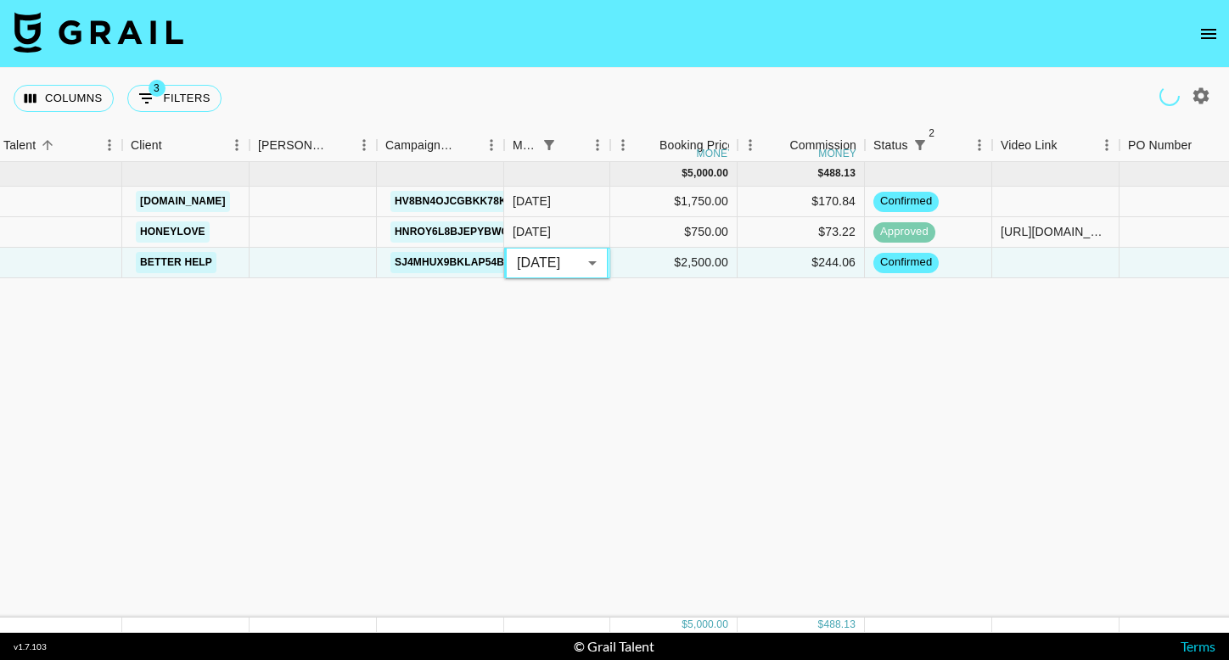
type input "[DATE]"
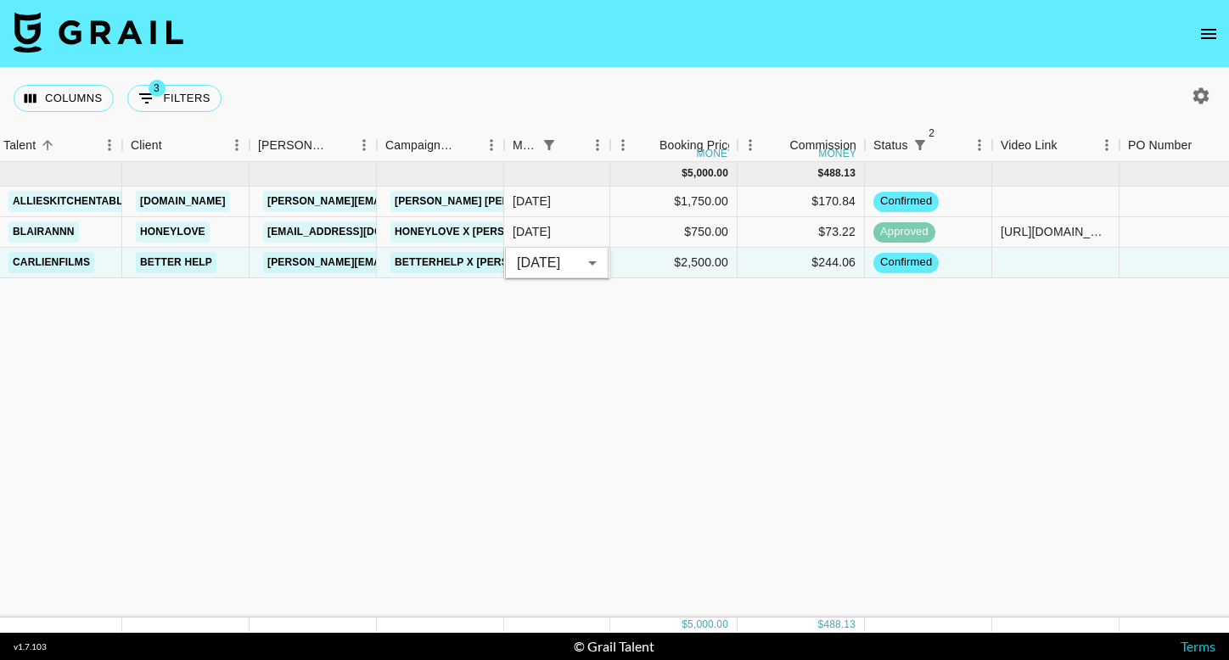
click at [471, 416] on div "[DATE] ( 3 ) $ 5,000.00 $ 488.13 allieskitchentable [DOMAIN_NAME] [PERSON_NAME]…" at bounding box center [775, 390] width 1841 height 456
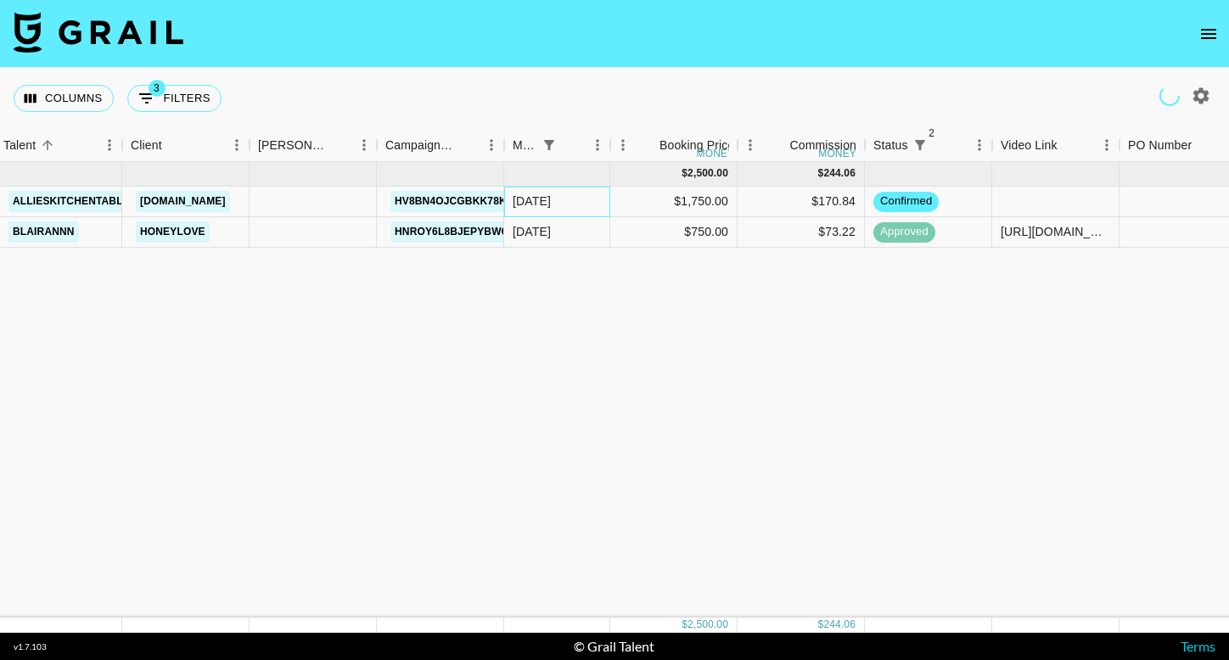
click at [569, 199] on div "[DATE]" at bounding box center [557, 202] width 106 height 31
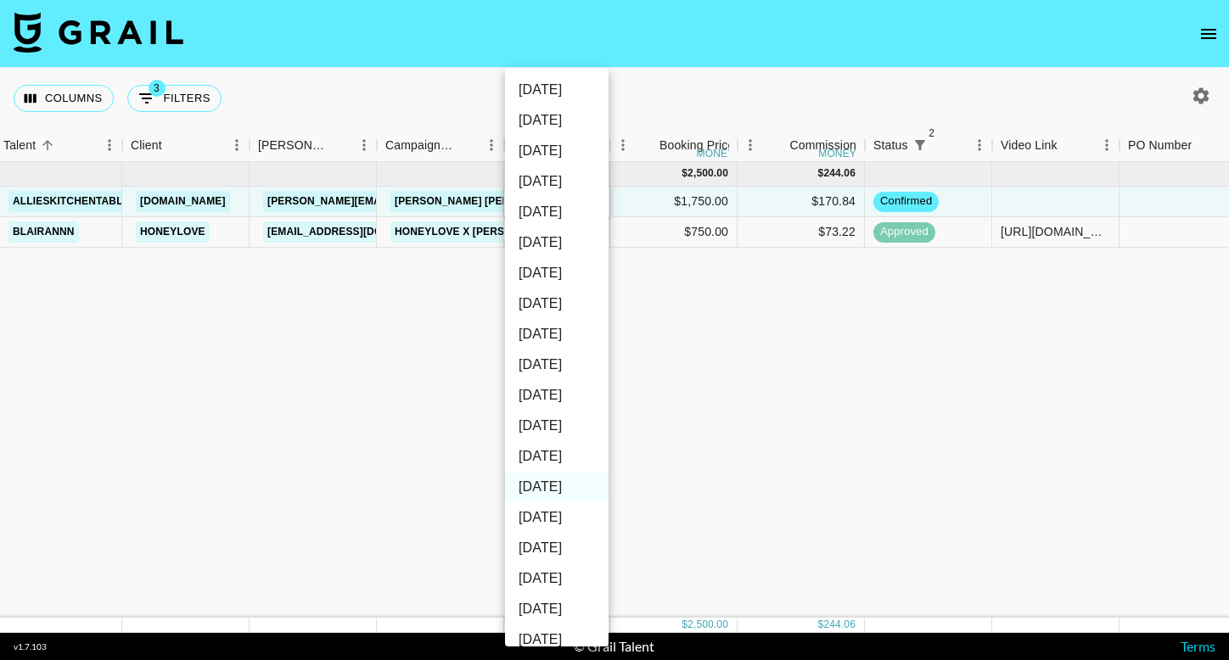
click at [572, 452] on li "[DATE]" at bounding box center [557, 456] width 104 height 31
type input "[DATE]"
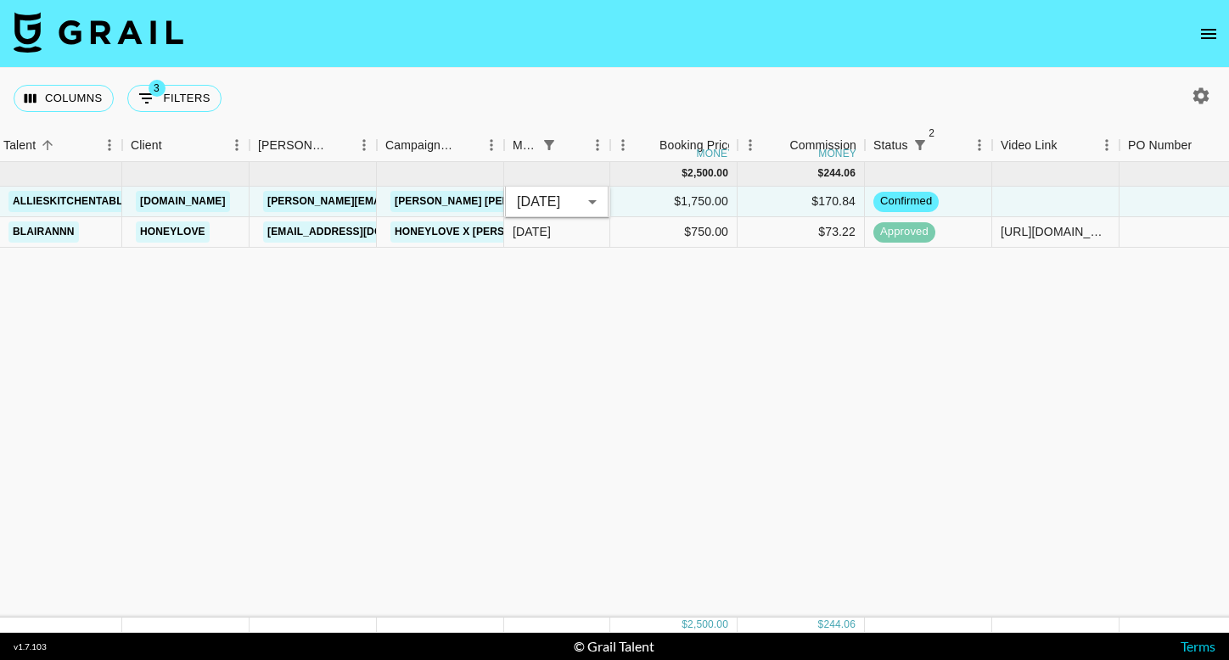
click at [448, 427] on div "[DATE] ( 2 ) $ 2,500.00 $ 244.06 allieskitchentable [DOMAIN_NAME] [PERSON_NAME]…" at bounding box center [775, 390] width 1841 height 456
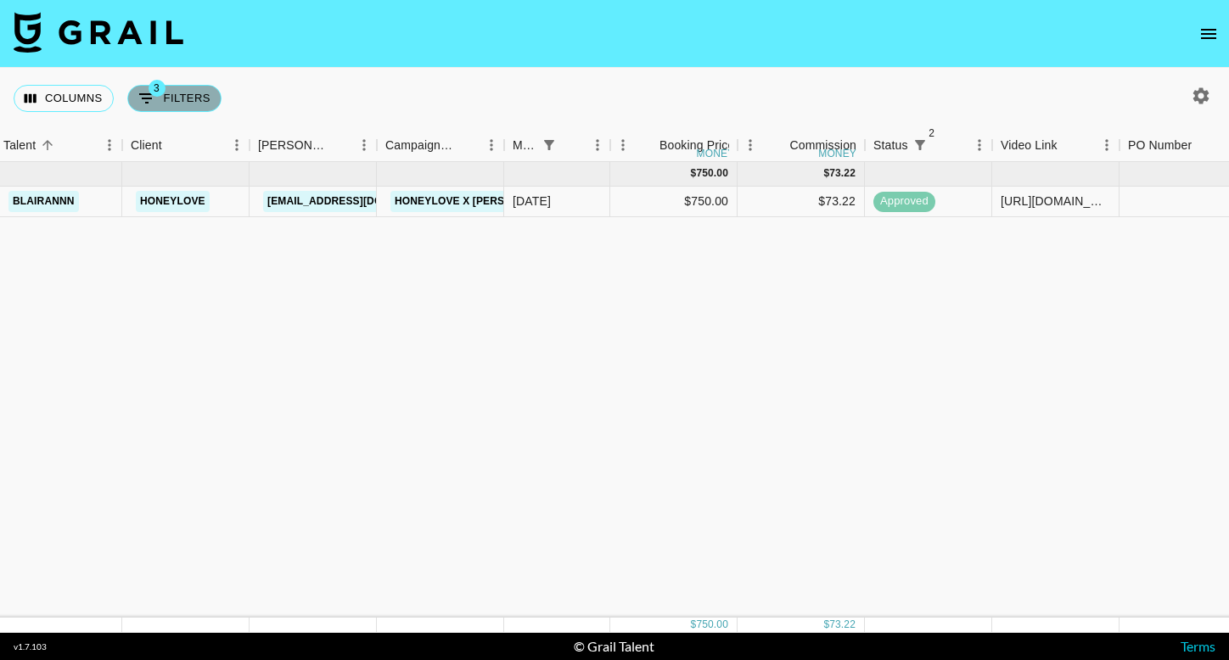
click at [189, 90] on button "3 Filters" at bounding box center [174, 98] width 94 height 27
select select "monthDue2"
select select "[DATE]"
select select "status"
select select "not"
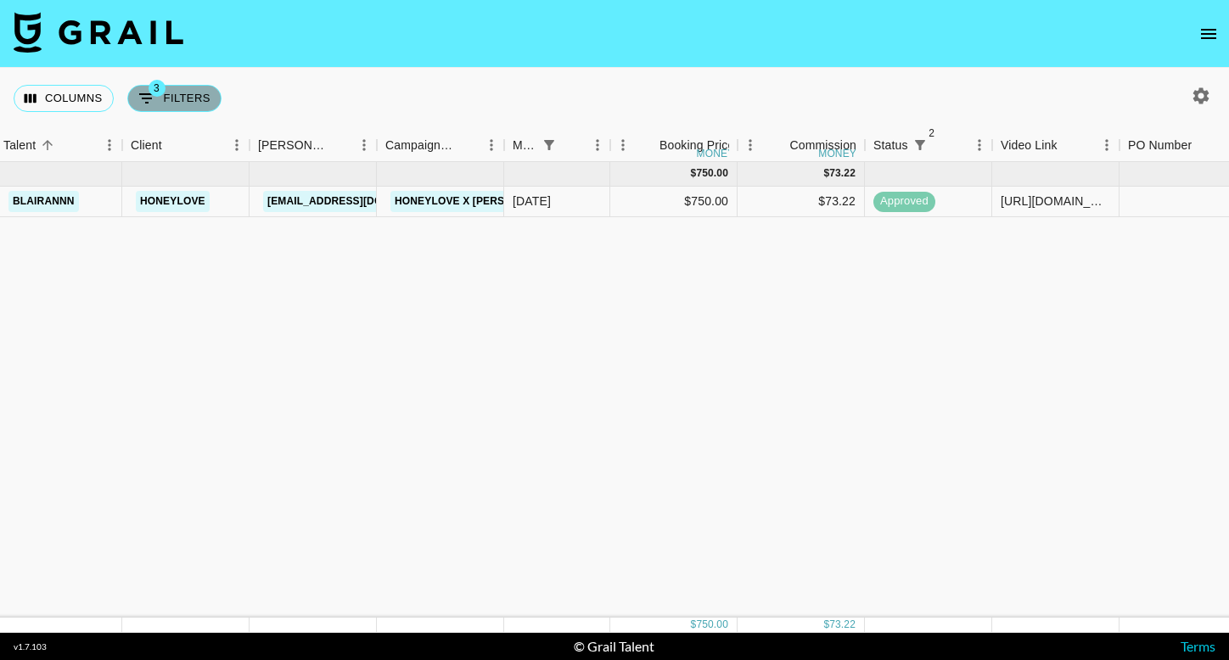
select select "declined"
select select "status"
select select "not"
select select "cancelled"
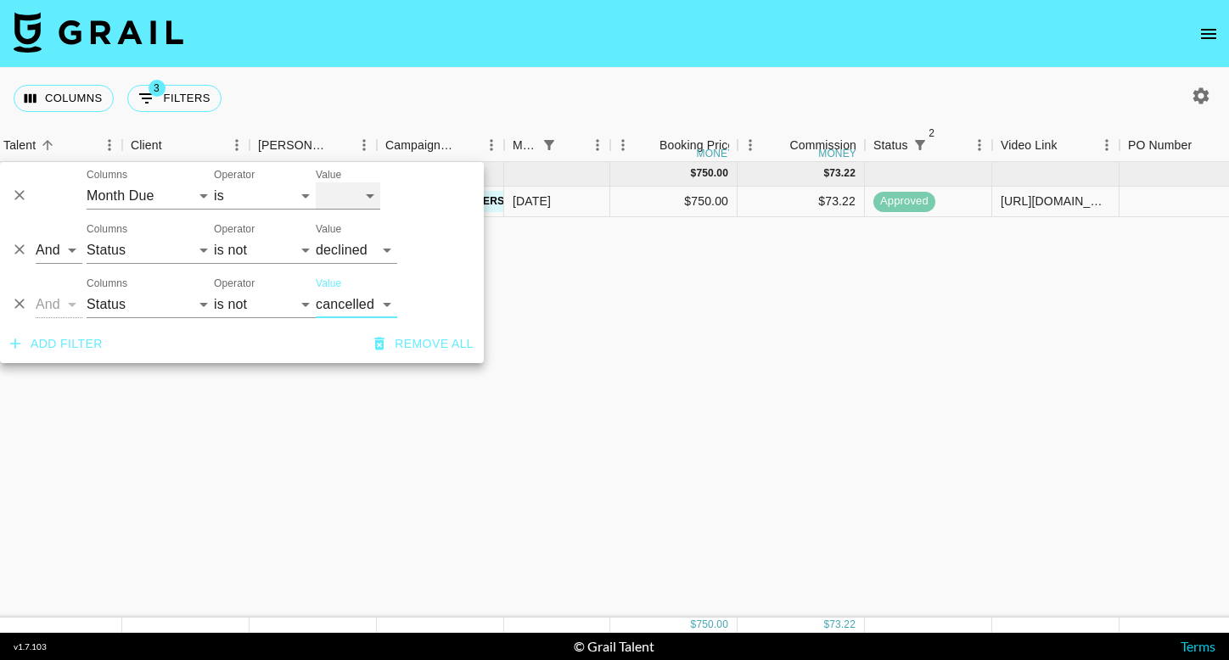
click at [356, 199] on select "[DATE] Sep '[DATE] [DATE] '[DATE] May '[DATE] Mar '[DATE] Jan '[DATE] Nov '[DAT…" at bounding box center [348, 195] width 64 height 27
select select "[DATE]"
click at [316, 182] on select "[DATE] Sep '[DATE] [DATE] '[DATE] May '[DATE] Mar '[DATE] Jan '[DATE] Nov '[DAT…" at bounding box center [348, 195] width 64 height 27
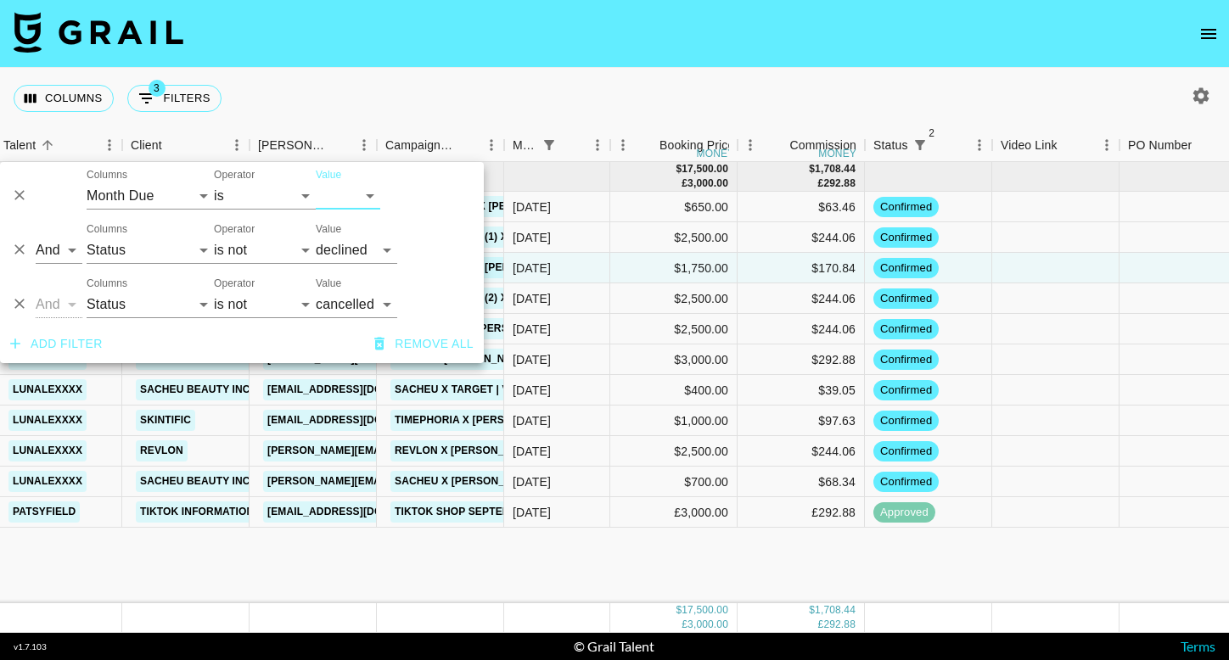
click at [580, 98] on div "Columns 3 Filters + Booking" at bounding box center [614, 98] width 1229 height 61
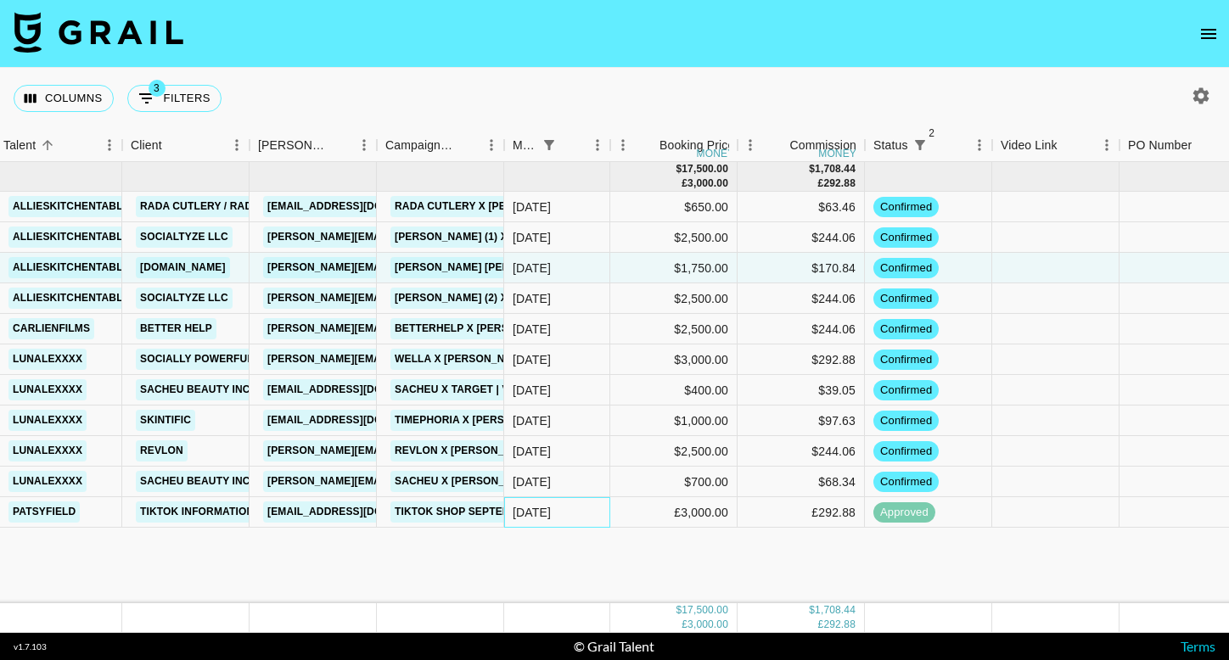
click at [563, 515] on div "[DATE]" at bounding box center [557, 512] width 106 height 31
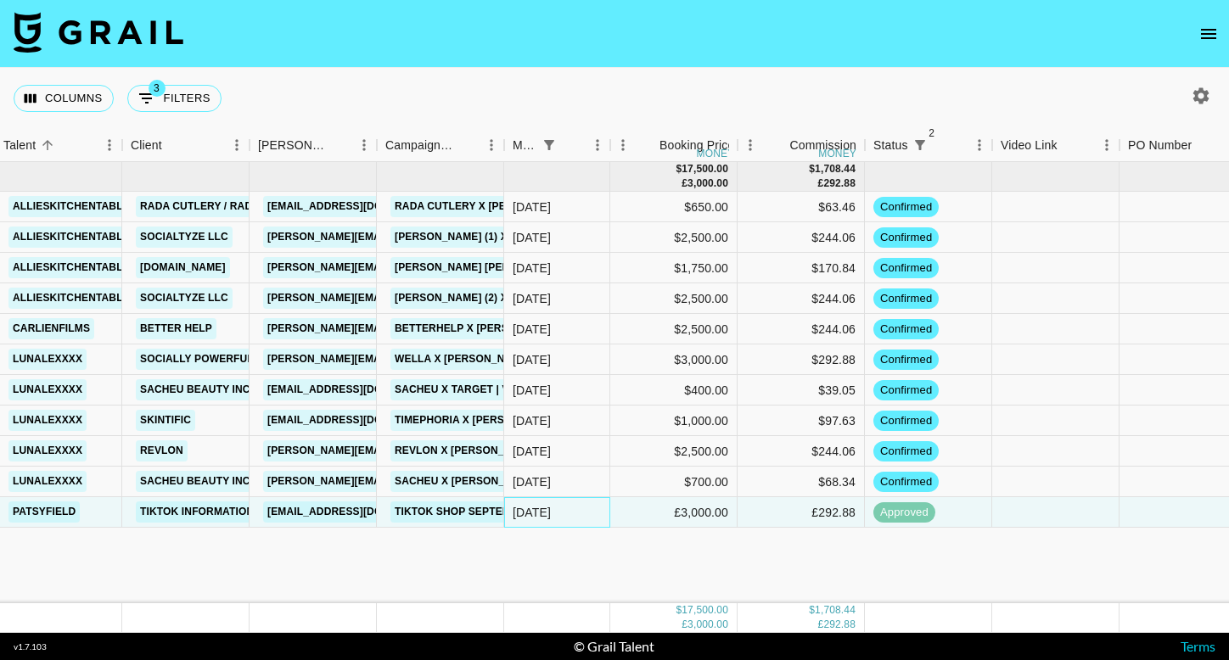
click at [563, 515] on div "[DATE]" at bounding box center [557, 512] width 106 height 31
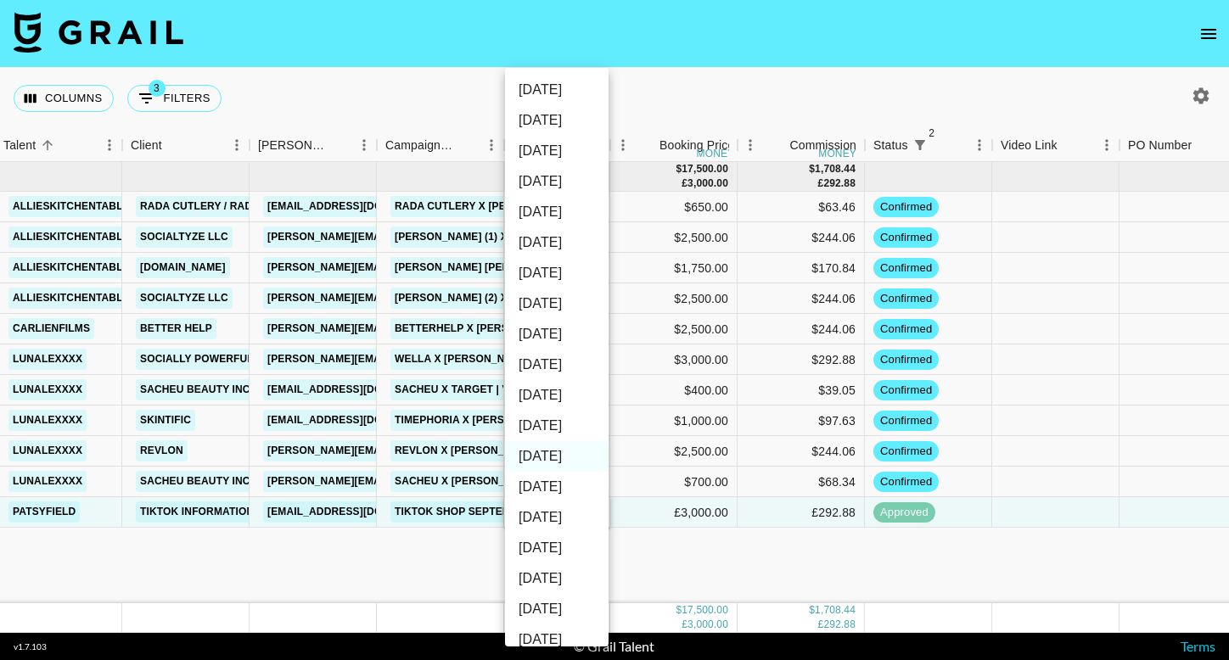
click at [570, 486] on li "[DATE]" at bounding box center [557, 487] width 104 height 31
type input "[DATE]"
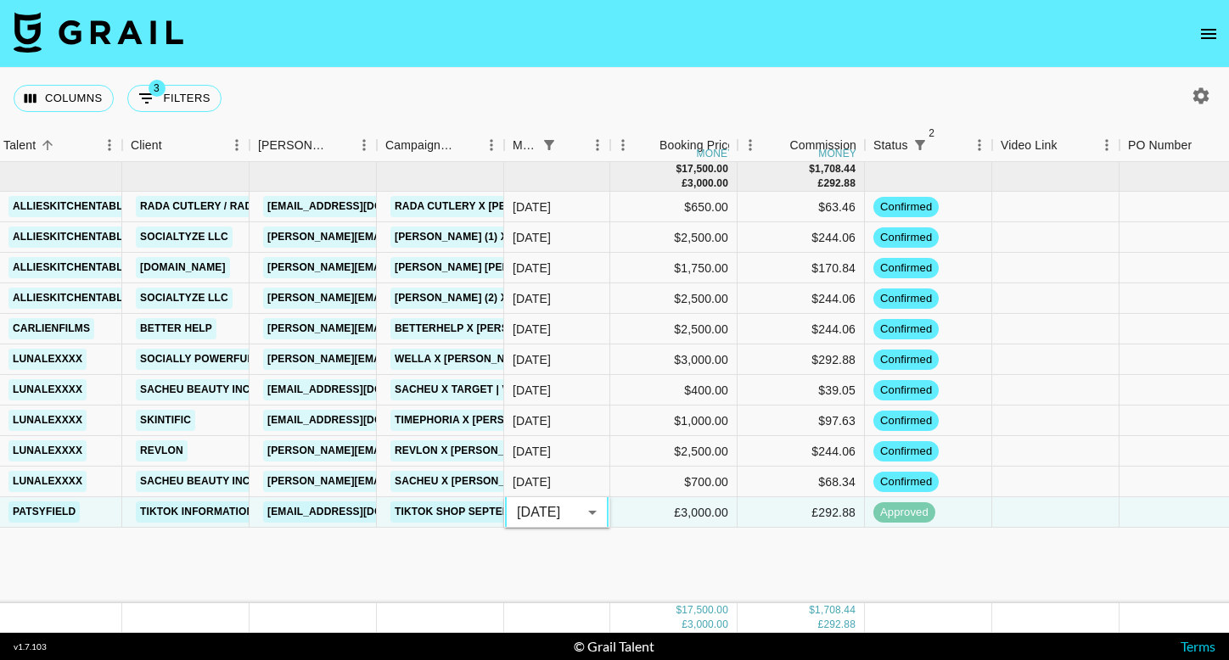
click at [417, 559] on div "[DATE] ( 11 ) $ 17,500.00 £ 3,000.00 $ 1,708.44 £ 292.88 allieskitchentable Rad…" at bounding box center [775, 382] width 1841 height 441
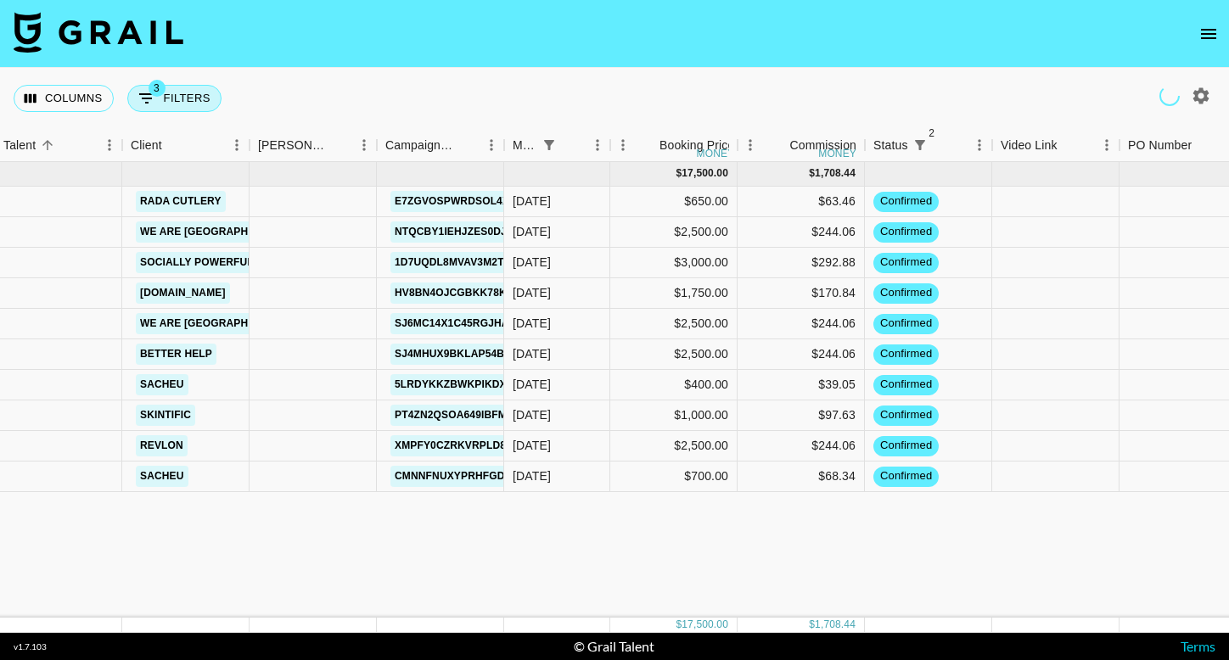
click at [167, 98] on button "3 Filters" at bounding box center [174, 98] width 94 height 27
select select "monthDue2"
select select "[DATE]"
select select "status"
select select "not"
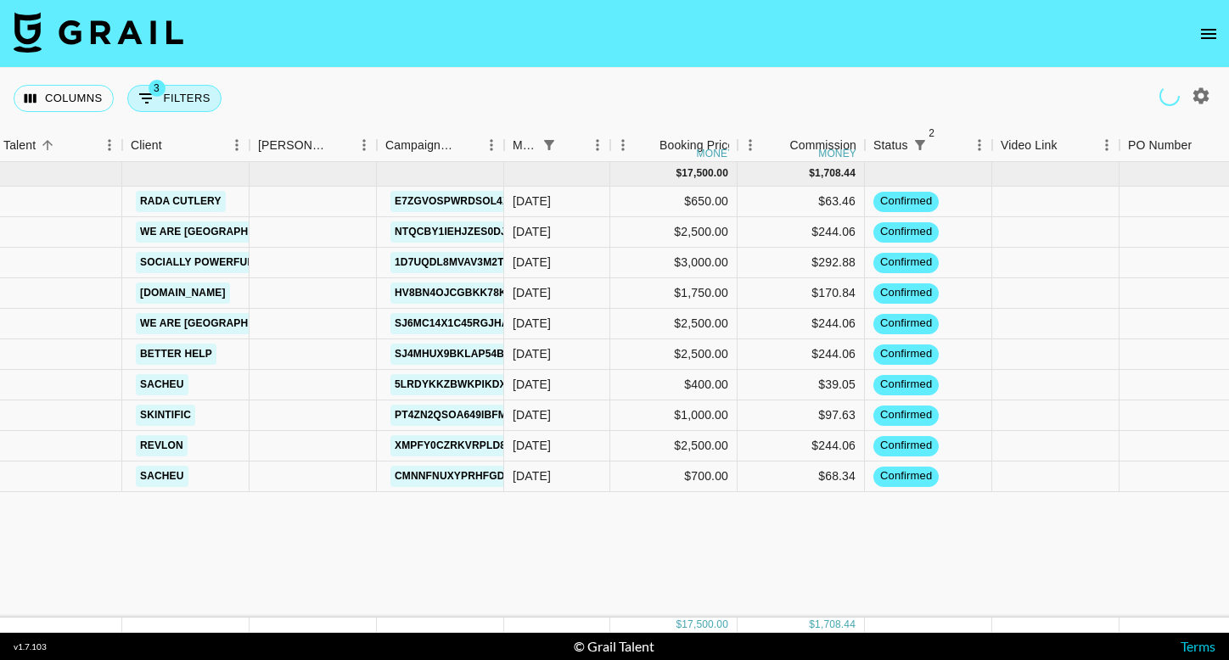
select select "declined"
select select "status"
select select "not"
select select "cancelled"
